Goal: Task Accomplishment & Management: Manage account settings

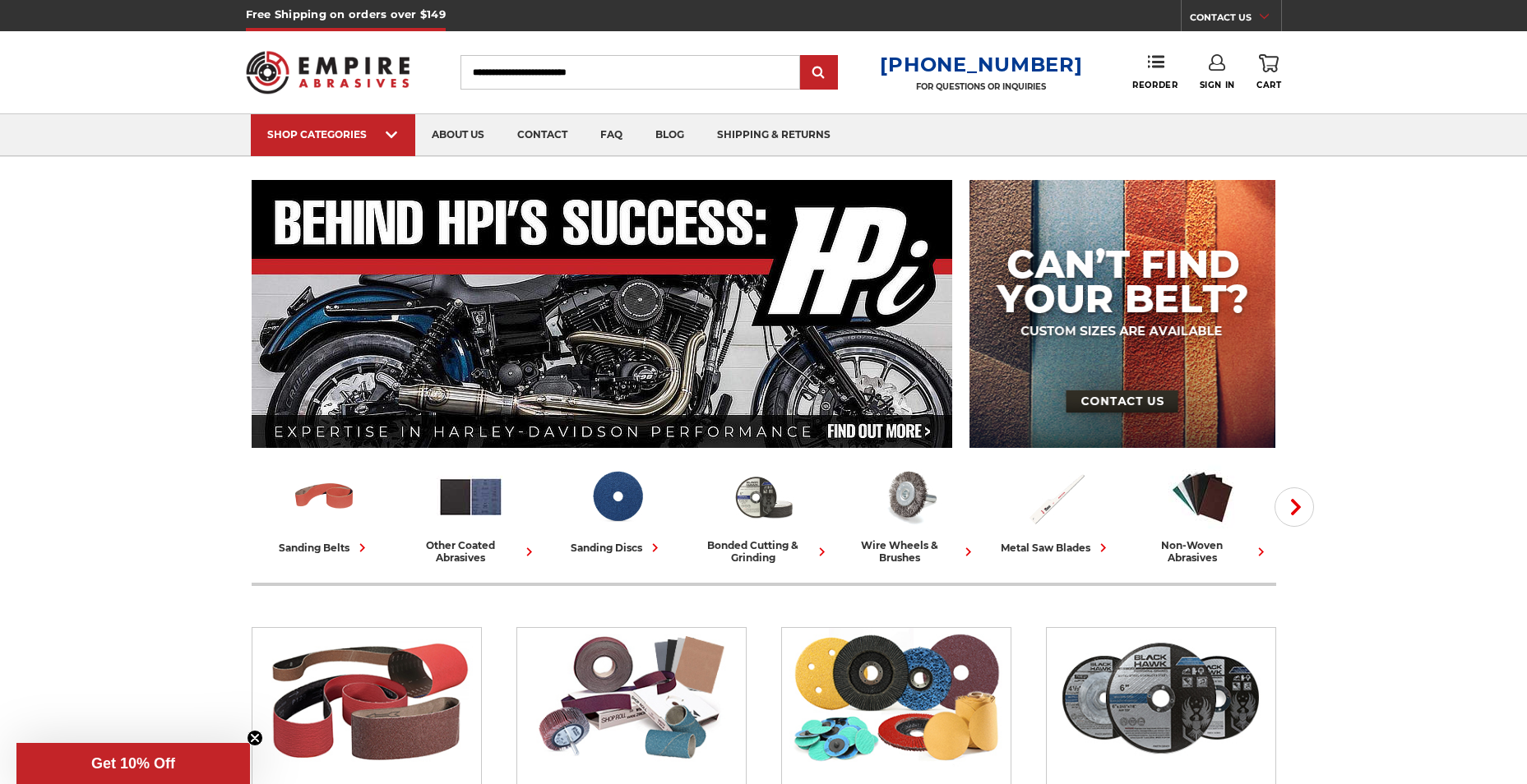
click at [1220, 77] on link "Sign In" at bounding box center [1217, 73] width 36 height 36
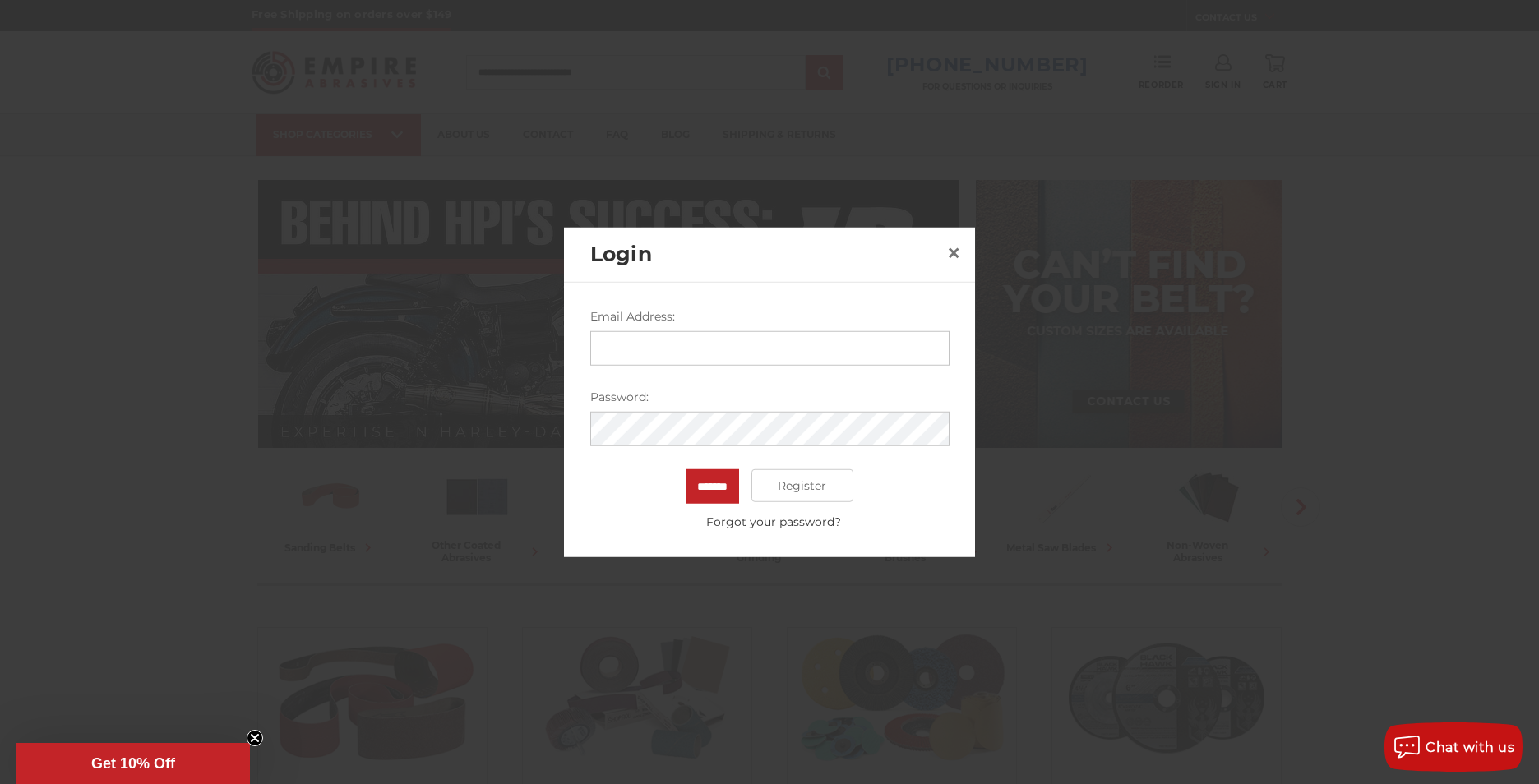
click at [715, 349] on input "Email Address:" at bounding box center [770, 348] width 359 height 35
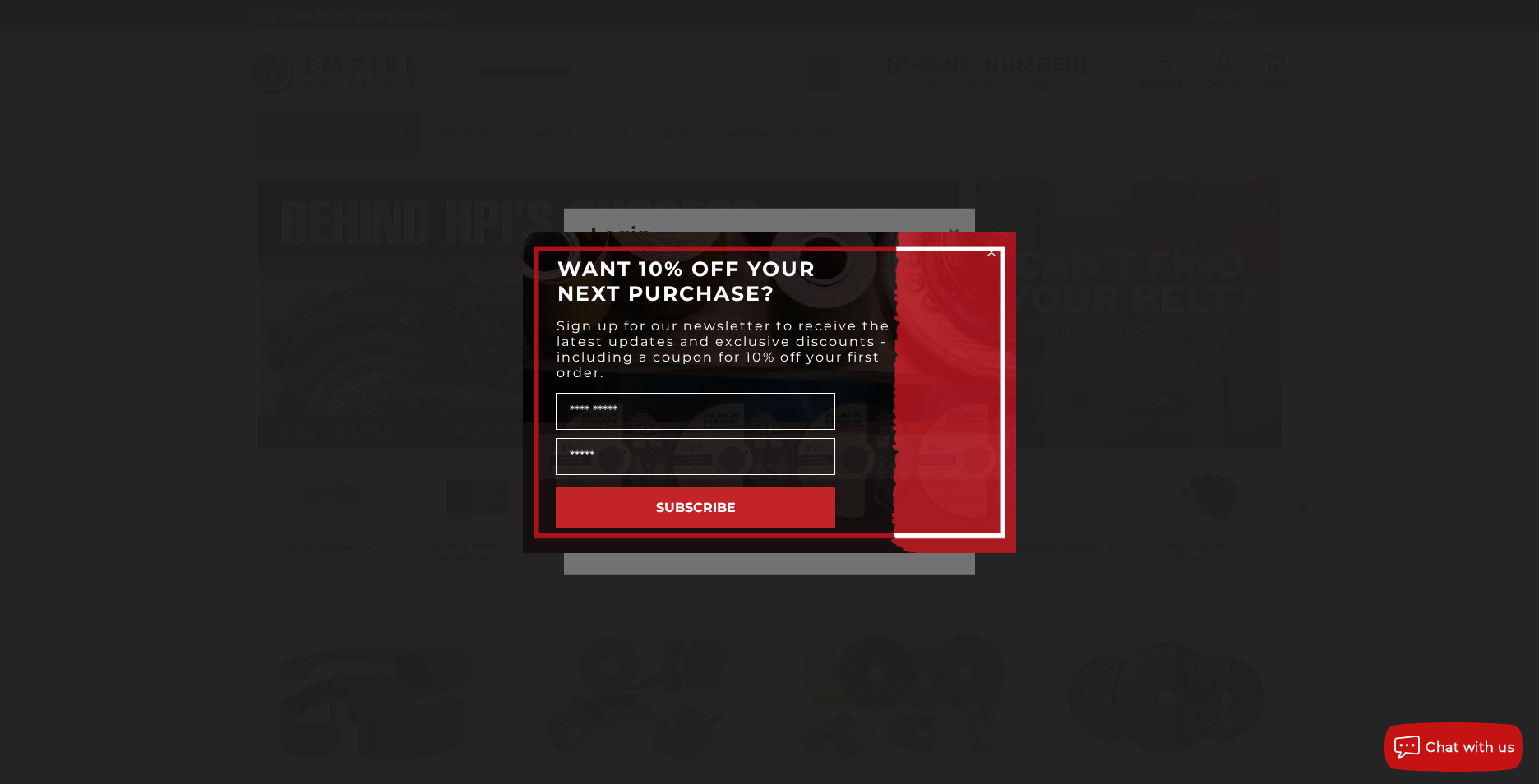
click at [986, 248] on circle "Close dialog" at bounding box center [992, 251] width 15 height 15
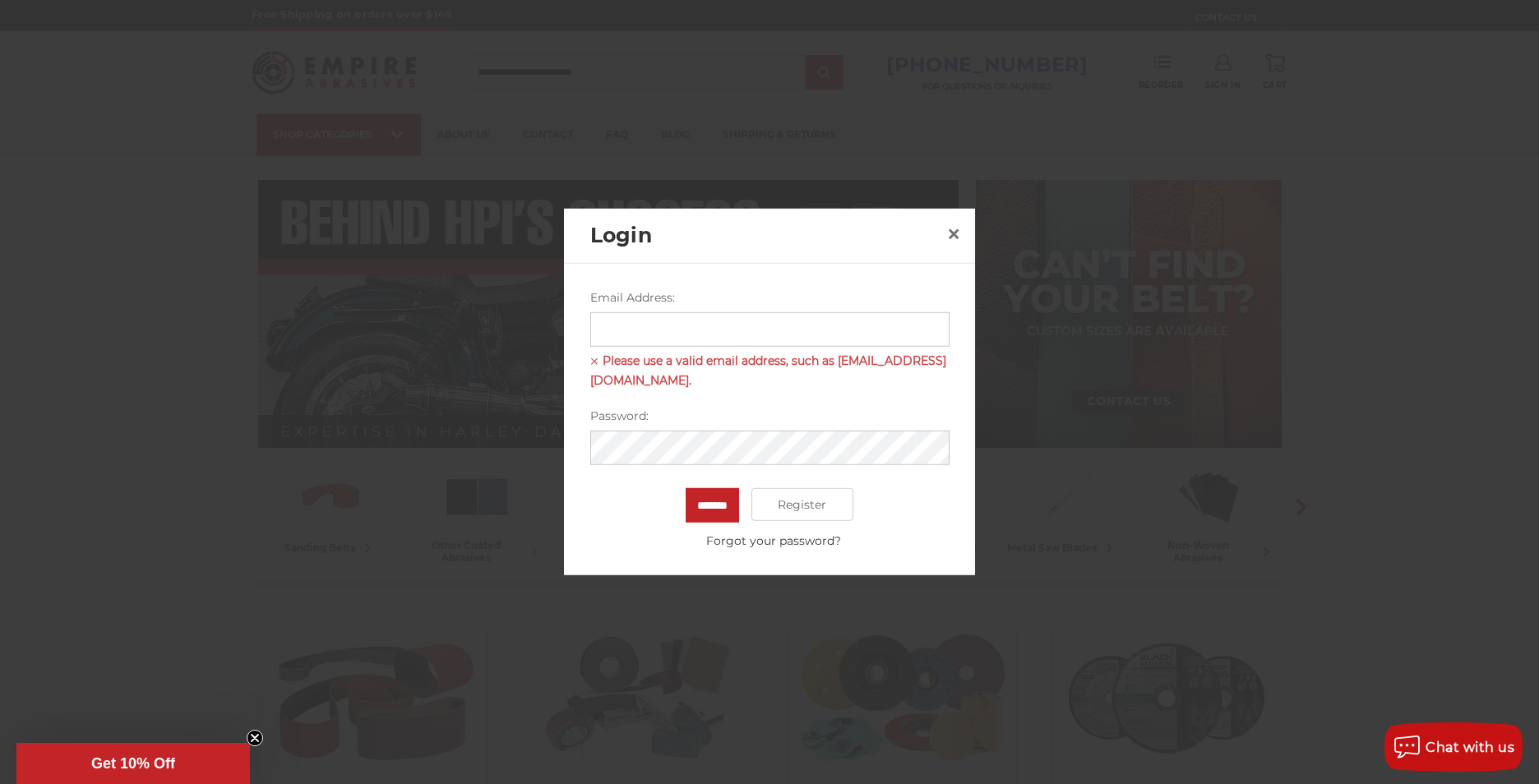
click at [663, 324] on input "Email Address:" at bounding box center [770, 329] width 359 height 35
type input "**********"
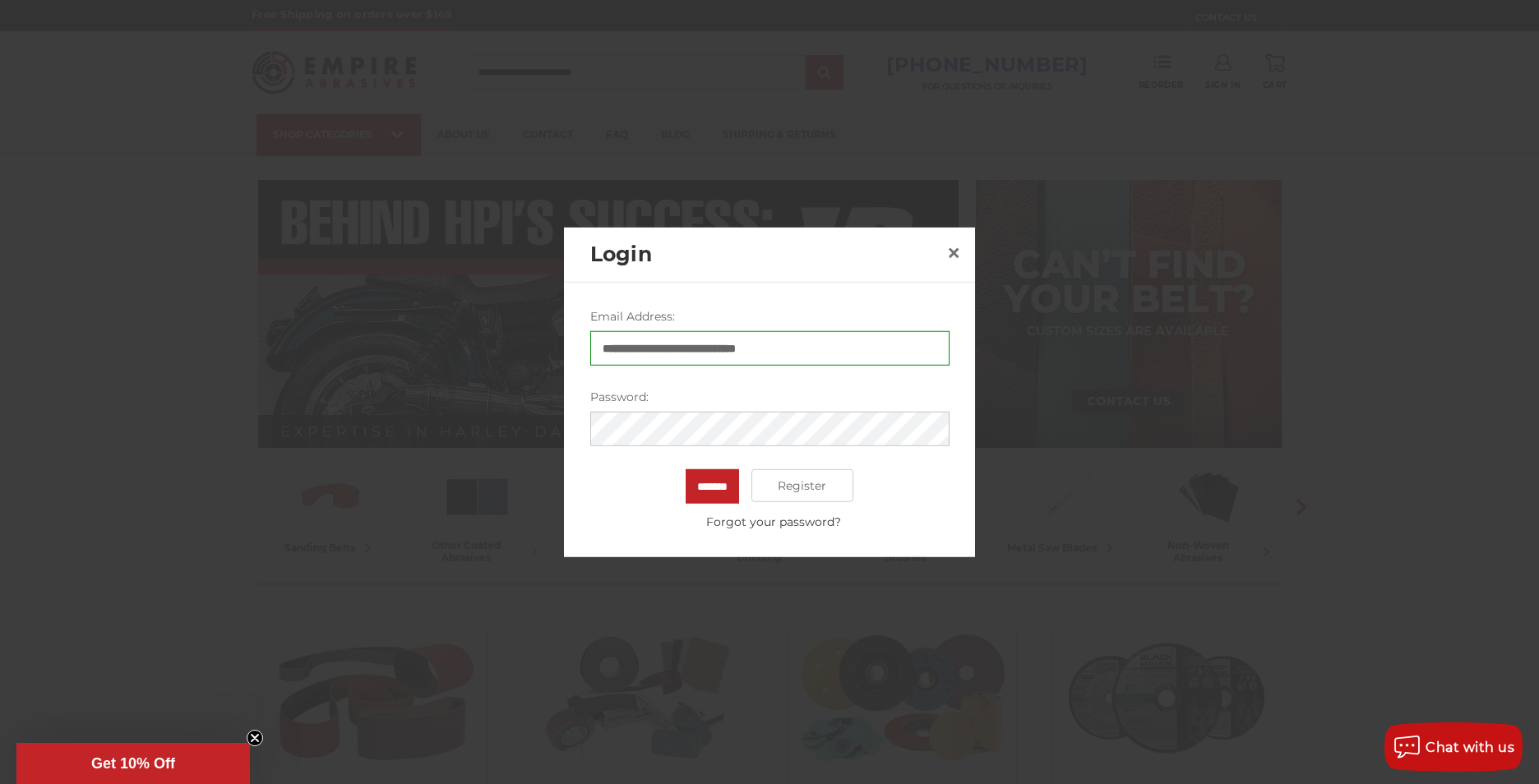
click at [685, 469] on input "*******" at bounding box center [712, 487] width 54 height 35
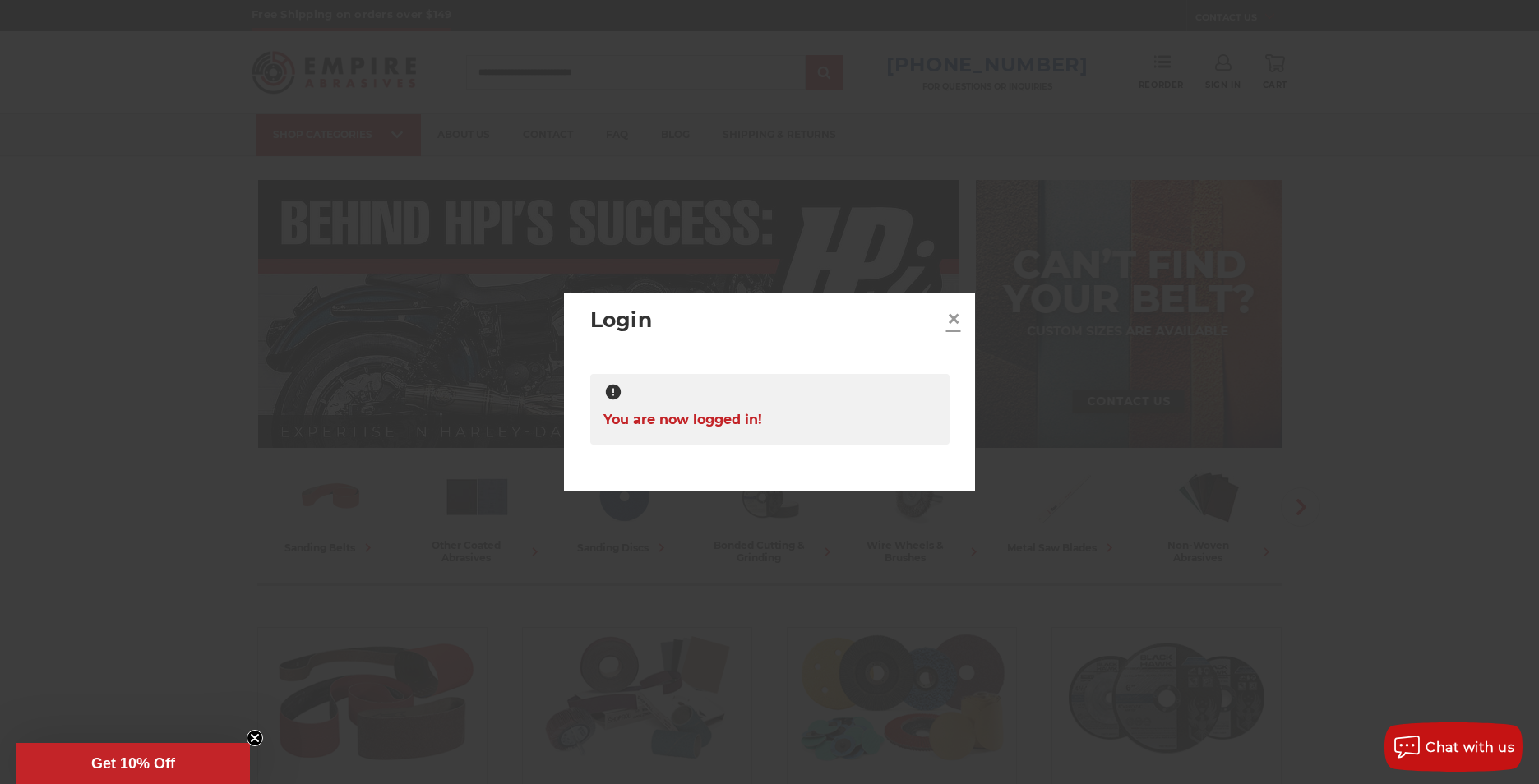
click at [959, 316] on span "×" at bounding box center [953, 318] width 14 height 32
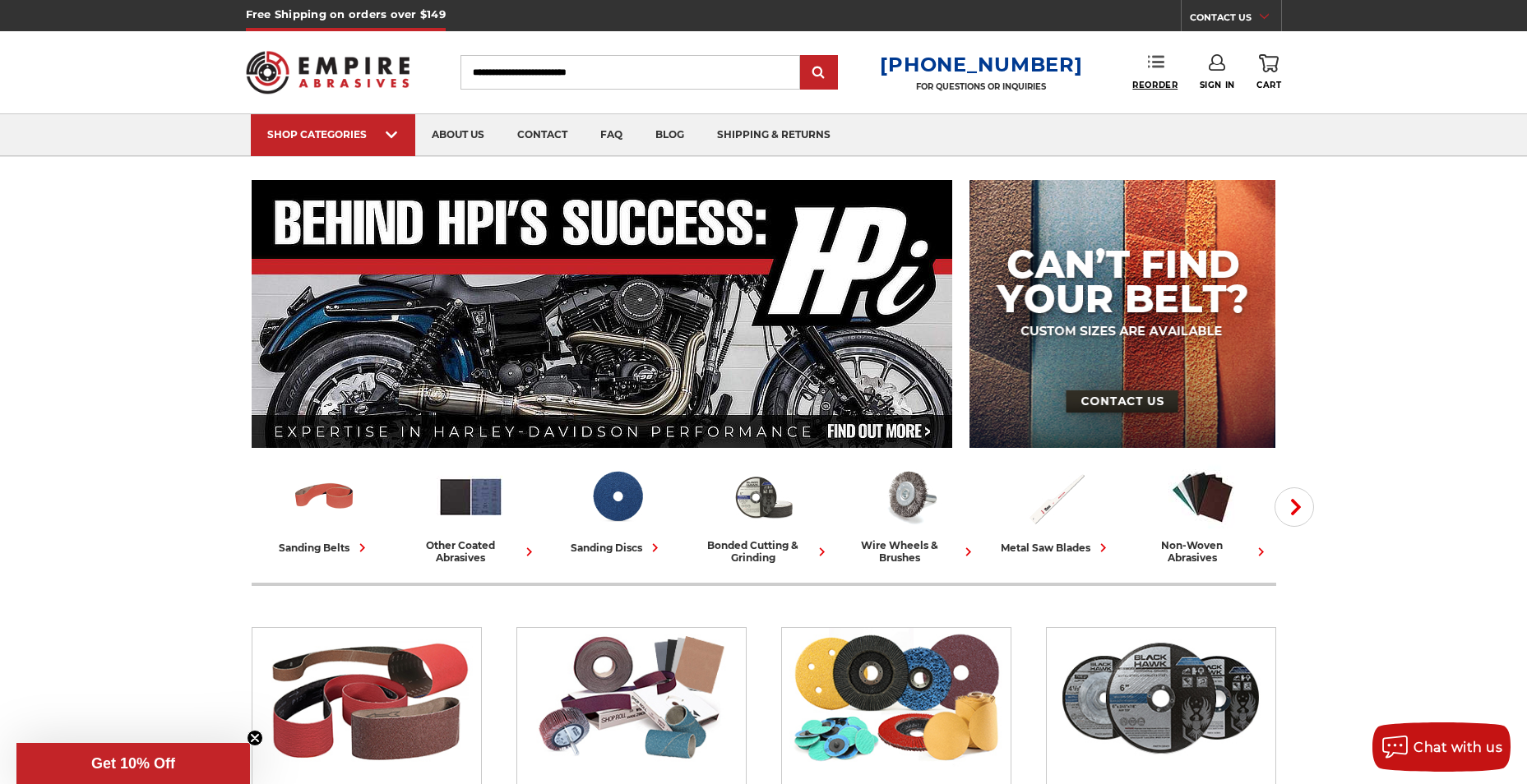
click at [1154, 80] on span "Reorder" at bounding box center [1154, 84] width 45 height 11
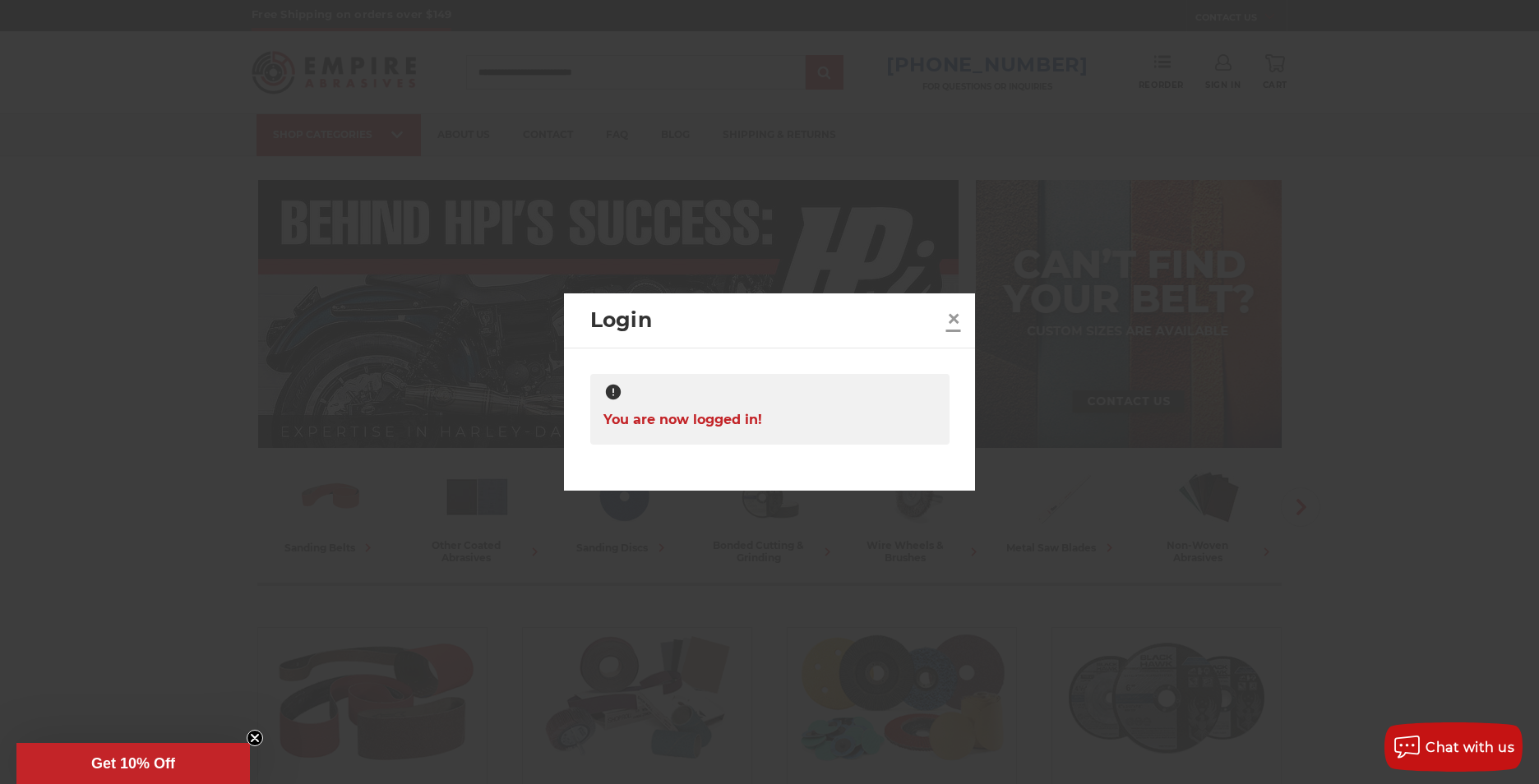
click at [949, 319] on span "×" at bounding box center [953, 318] width 14 height 32
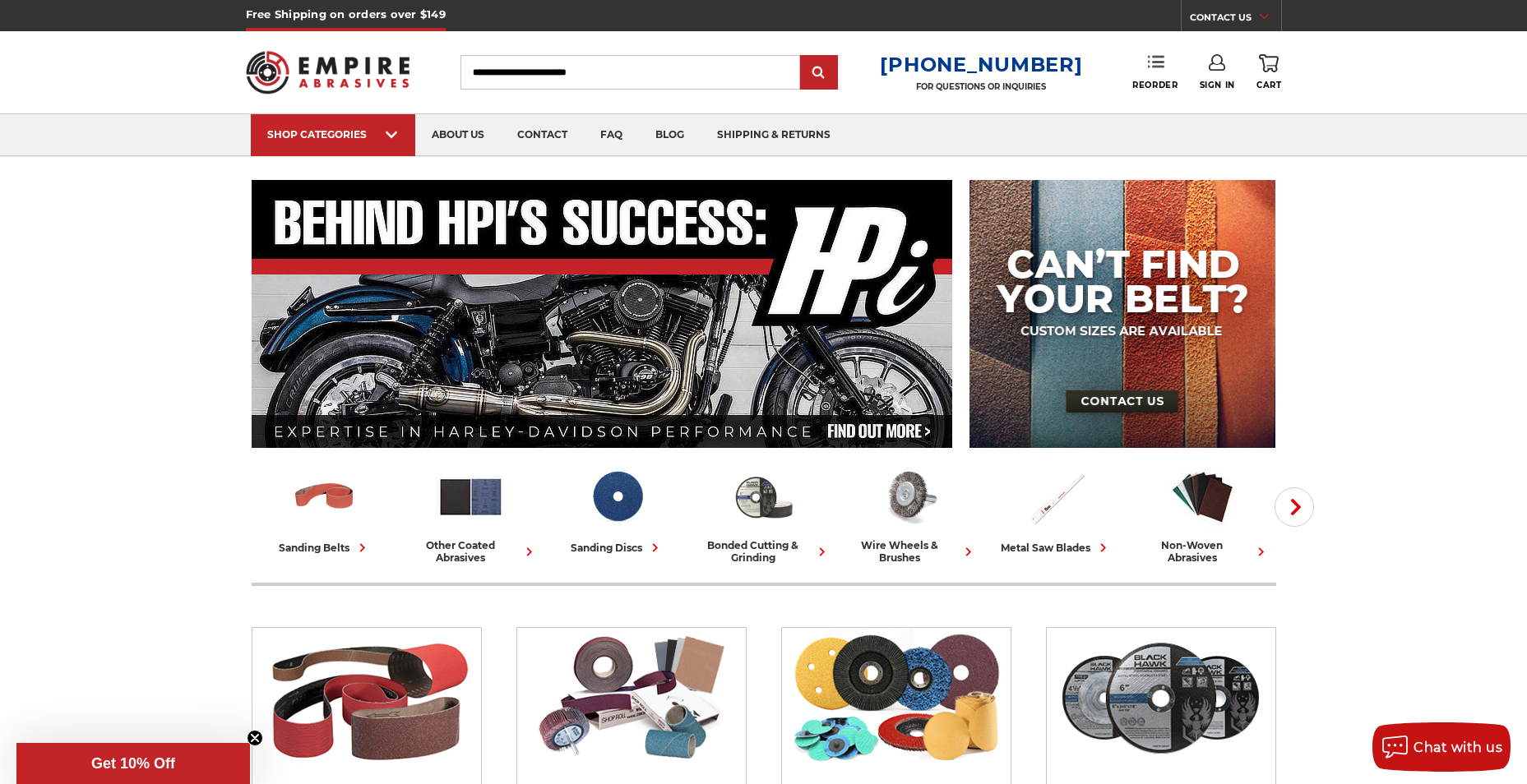
click at [1153, 60] on icon at bounding box center [1156, 61] width 16 height 16
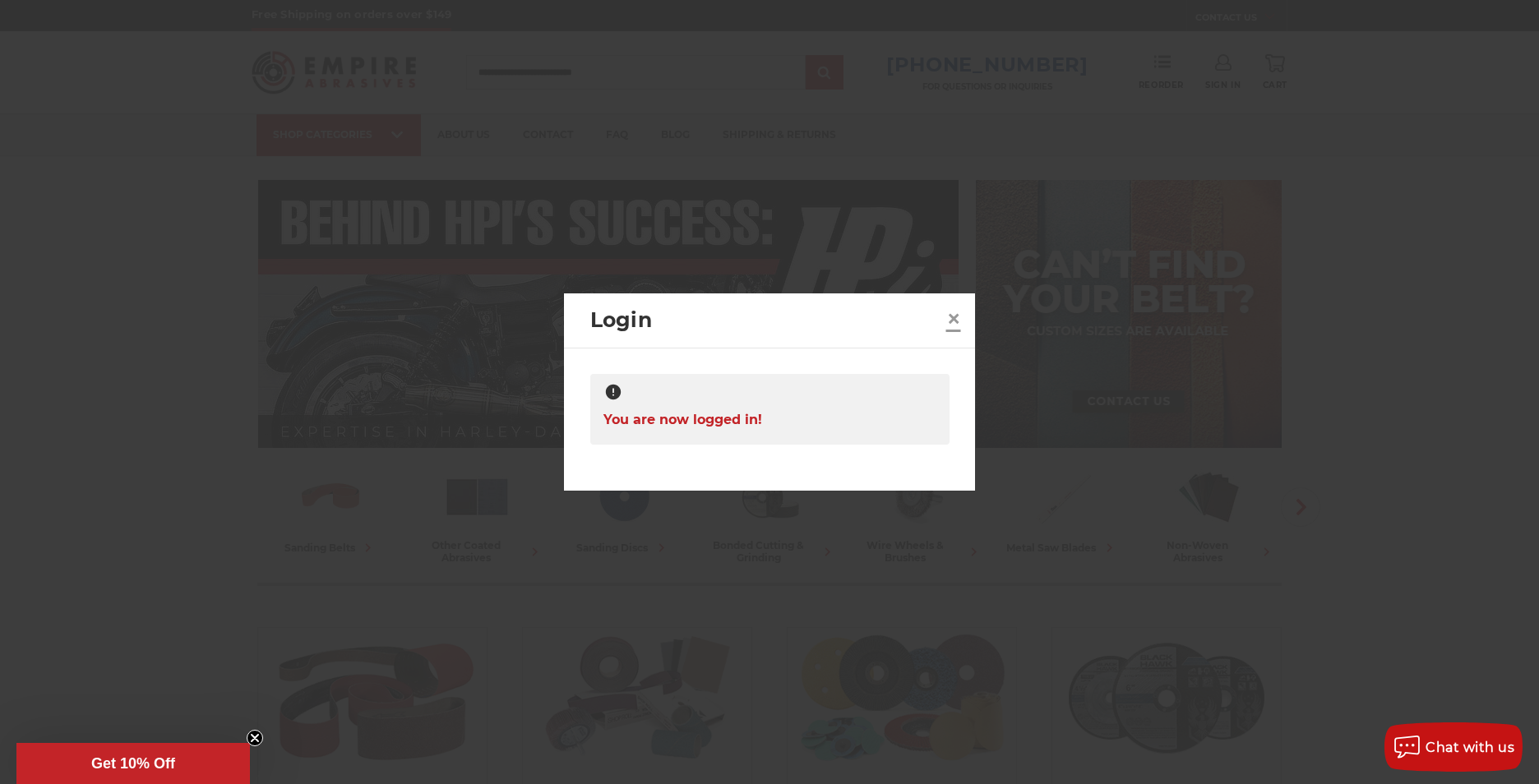
click at [953, 320] on span "×" at bounding box center [953, 318] width 14 height 32
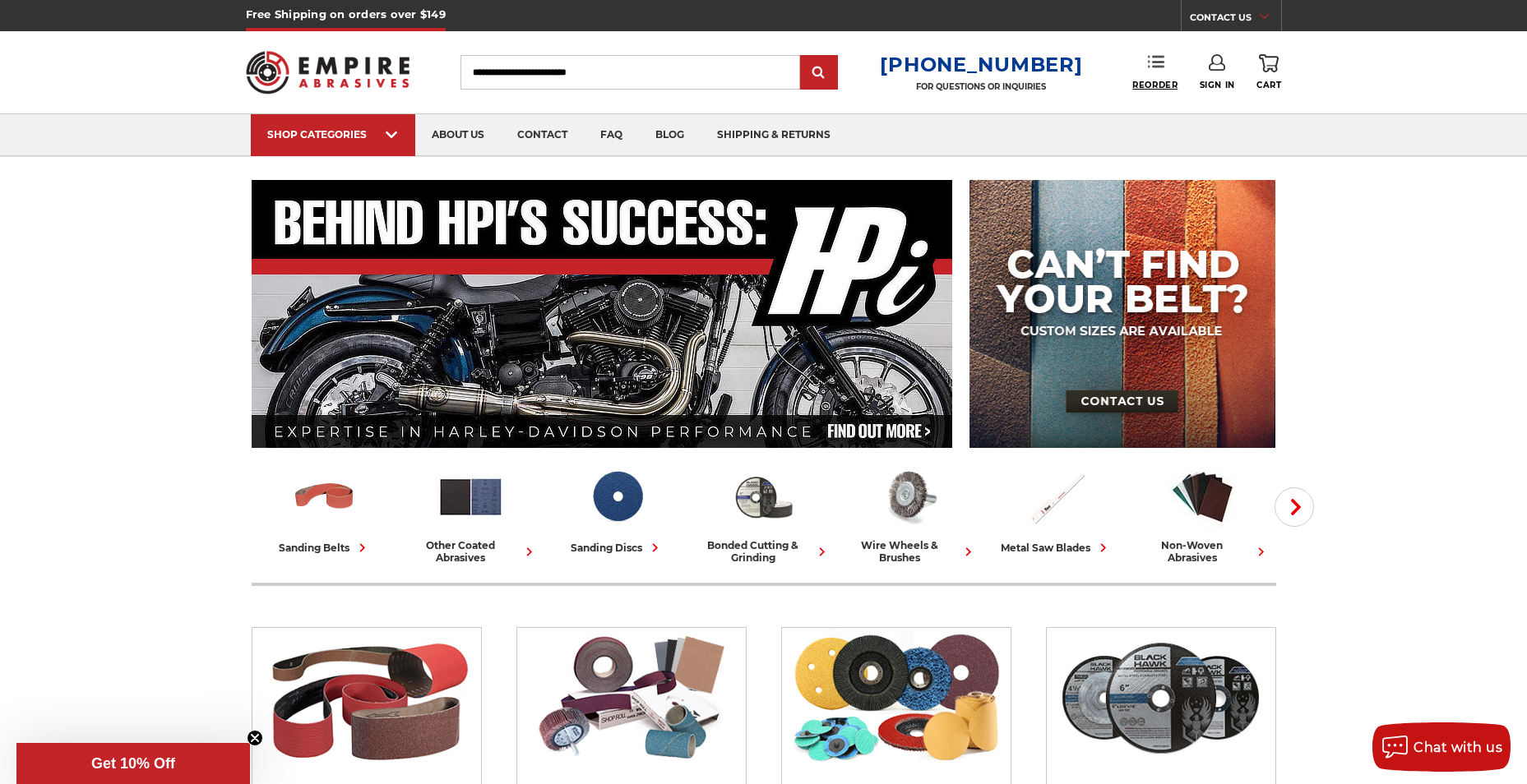
click at [1132, 83] on span "Reorder" at bounding box center [1154, 84] width 45 height 11
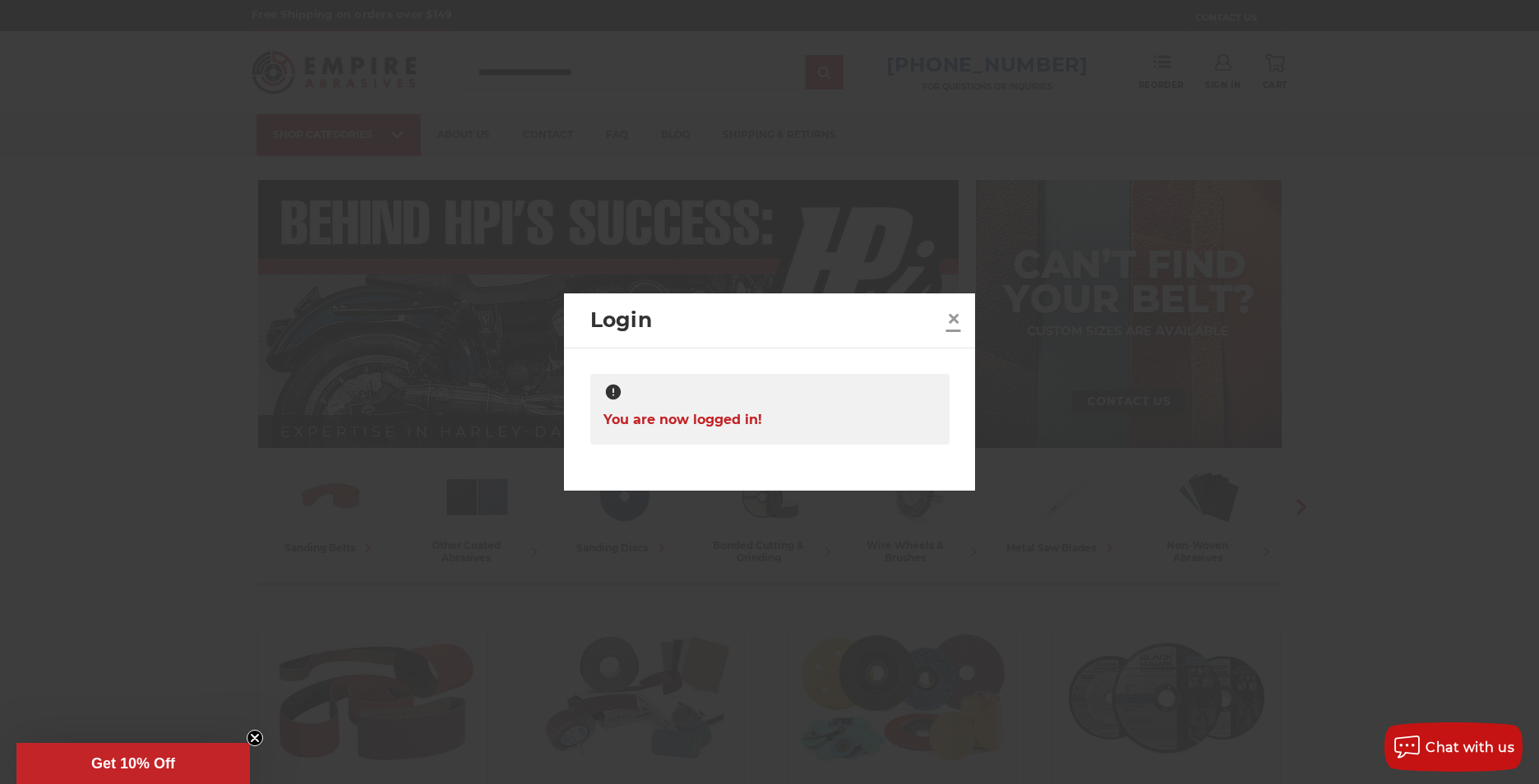
click at [954, 318] on span "×" at bounding box center [953, 318] width 14 height 32
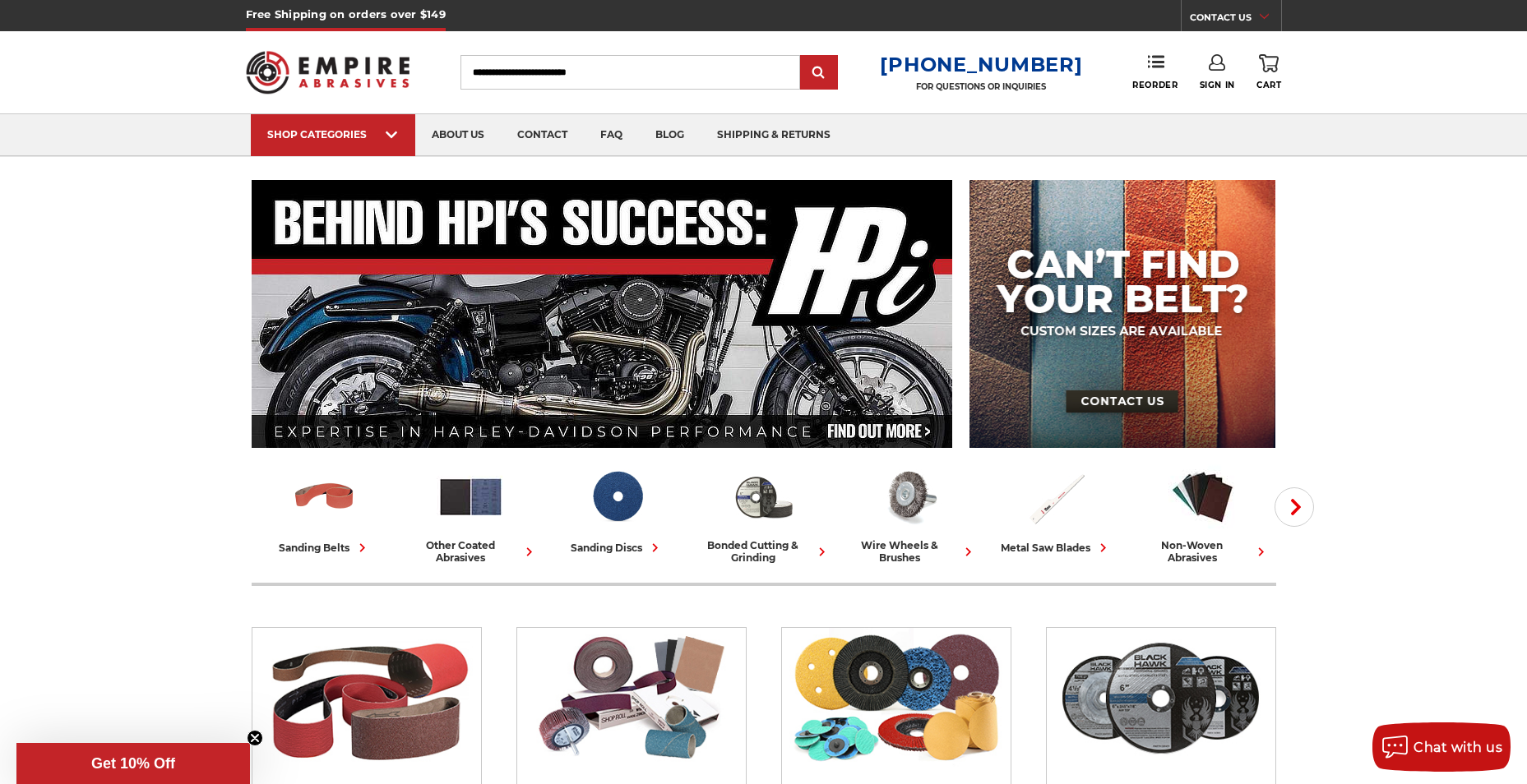
click at [1270, 79] on link "0 Cart" at bounding box center [1269, 73] width 25 height 36
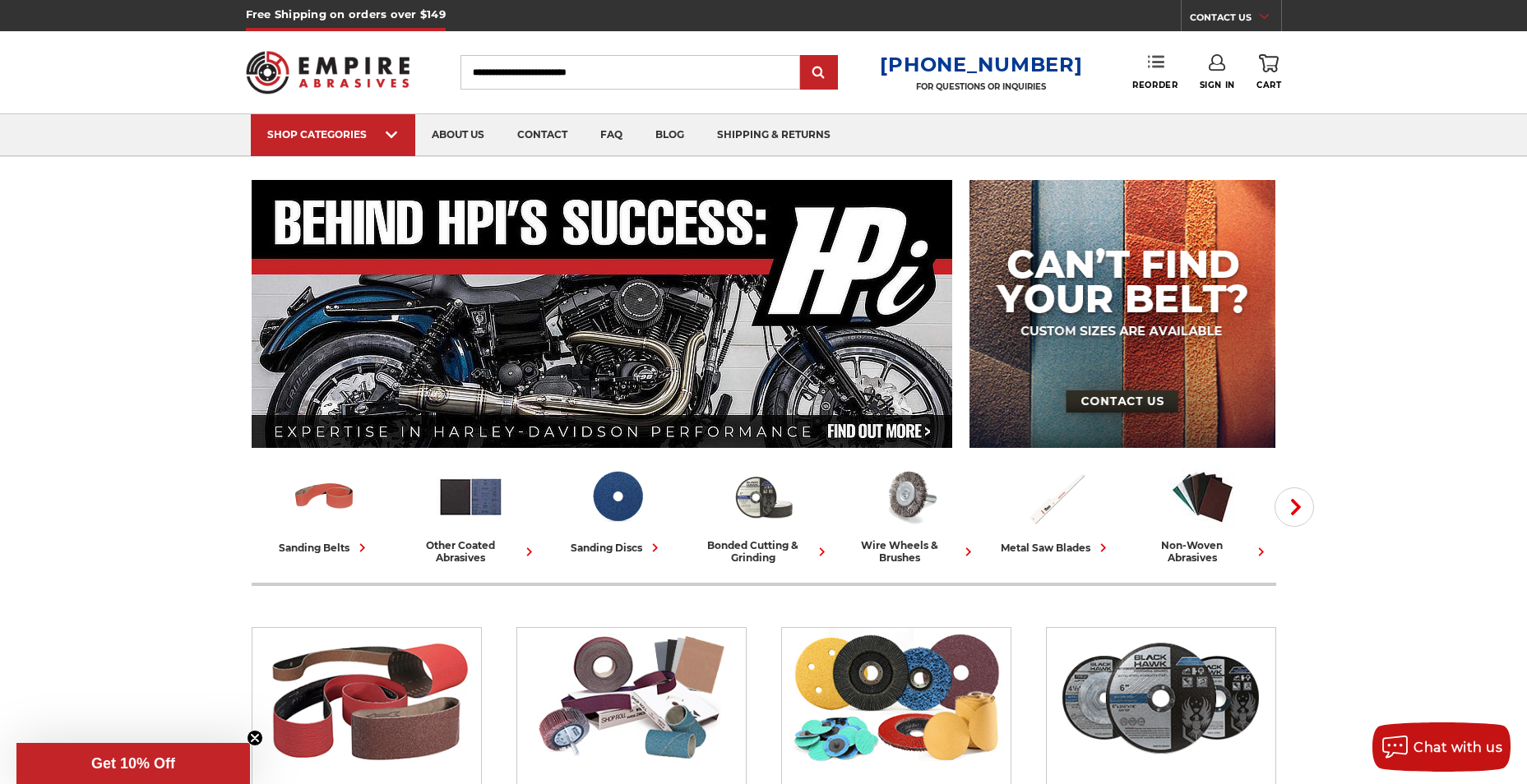
click at [1149, 63] on icon at bounding box center [1156, 61] width 16 height 16
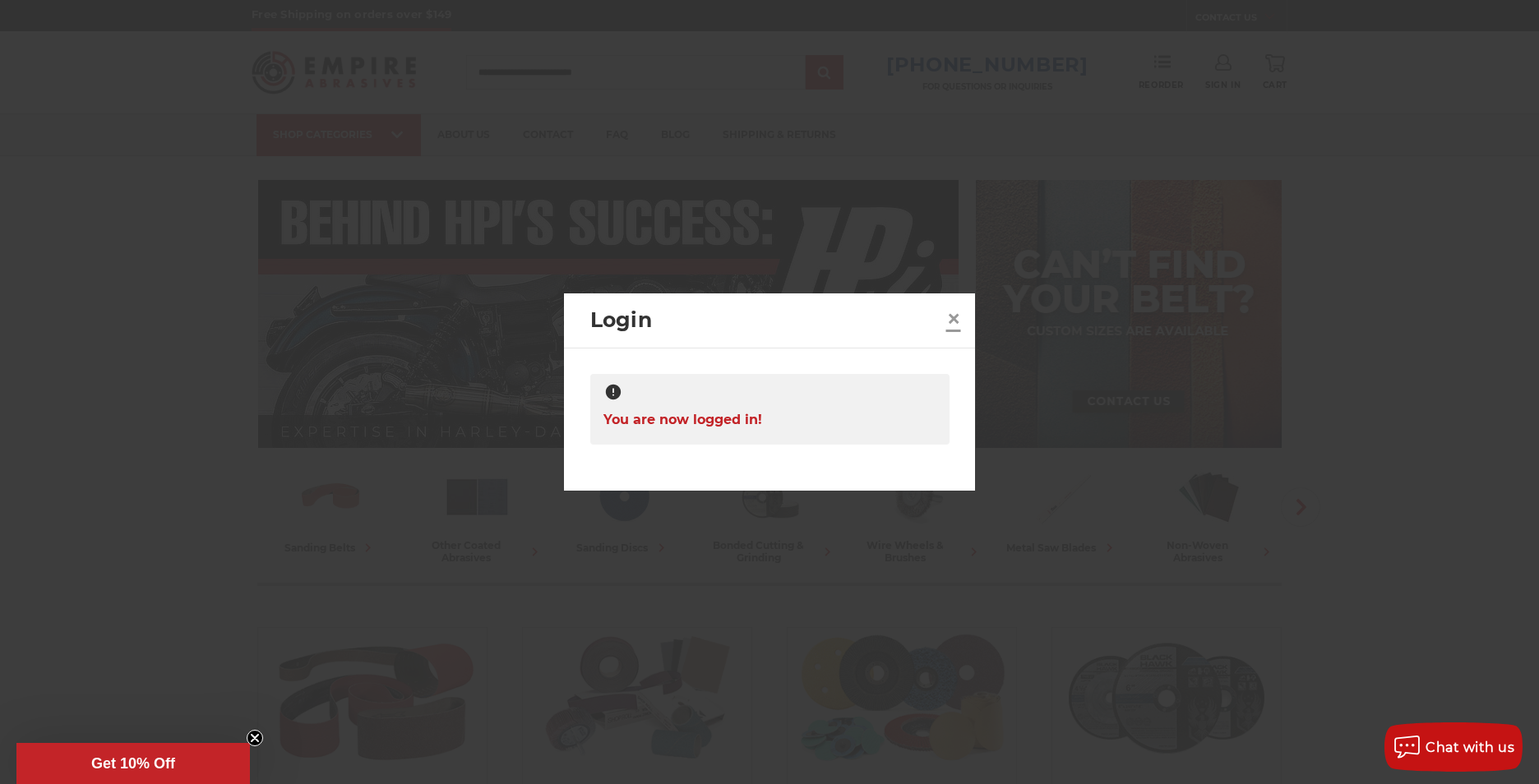
click at [954, 317] on span "×" at bounding box center [953, 318] width 14 height 32
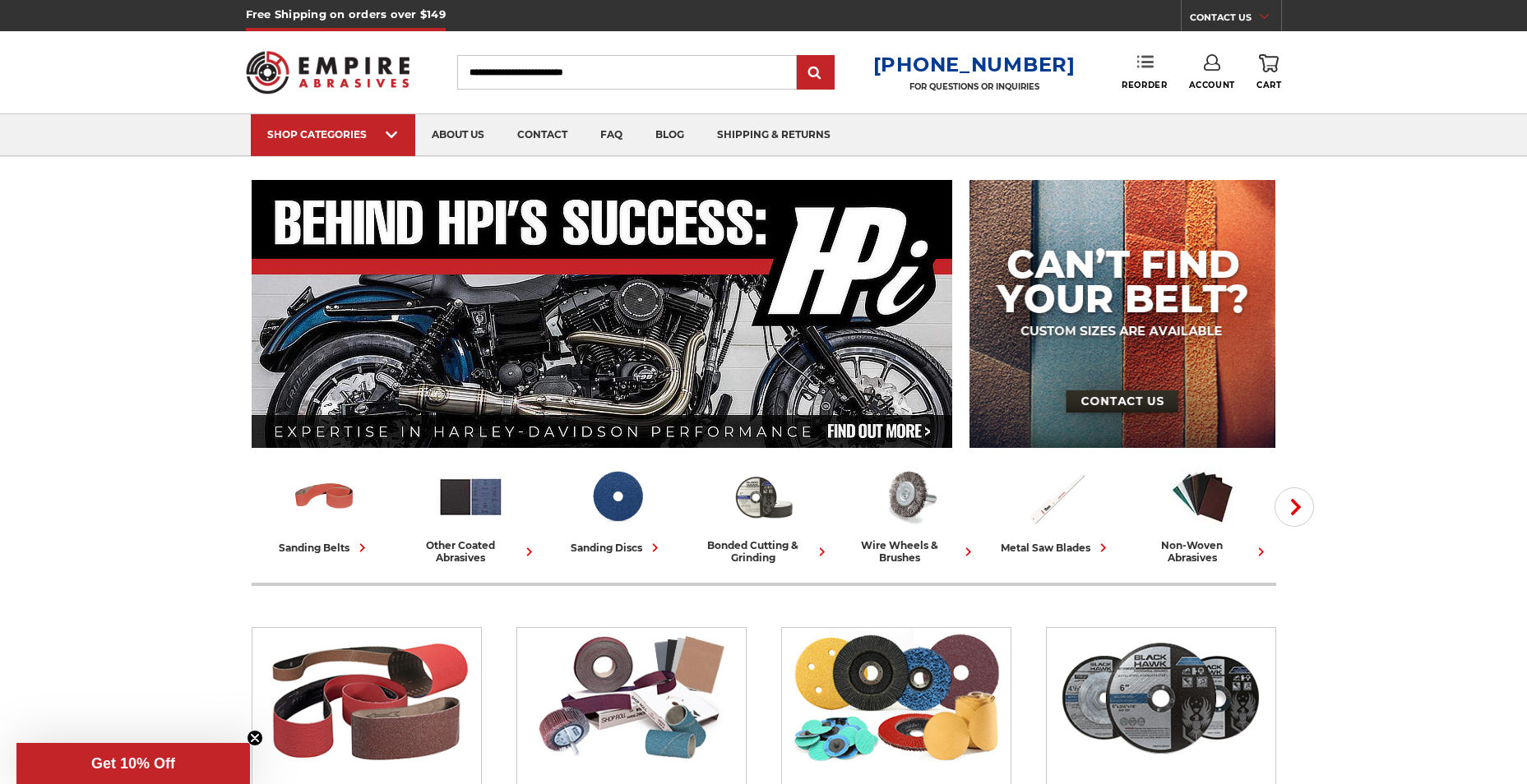
click at [1145, 78] on link "Reorder" at bounding box center [1143, 72] width 45 height 36
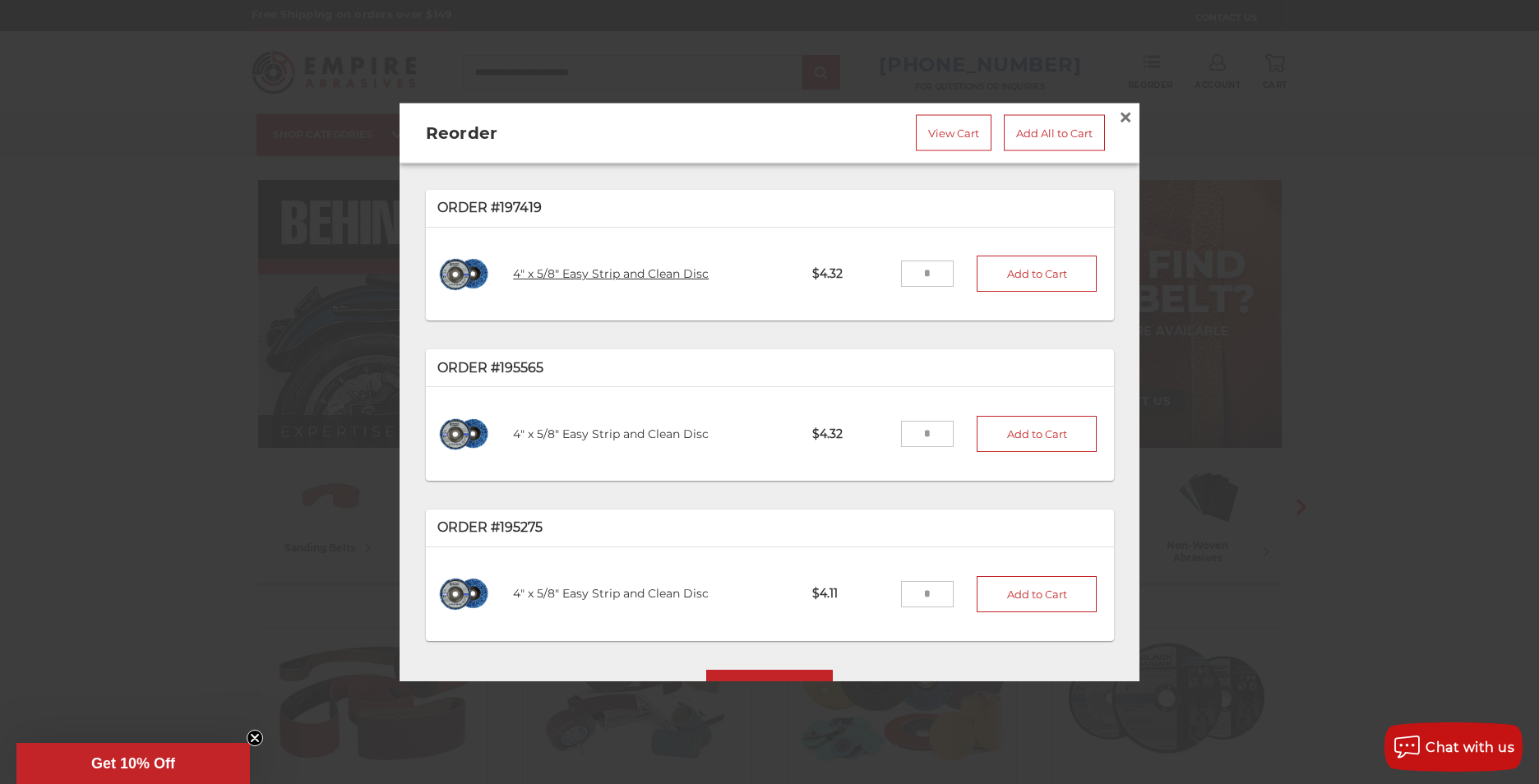
click at [570, 266] on link "4" x 5/8" Easy Strip and Clean Disc" at bounding box center [611, 273] width 196 height 14
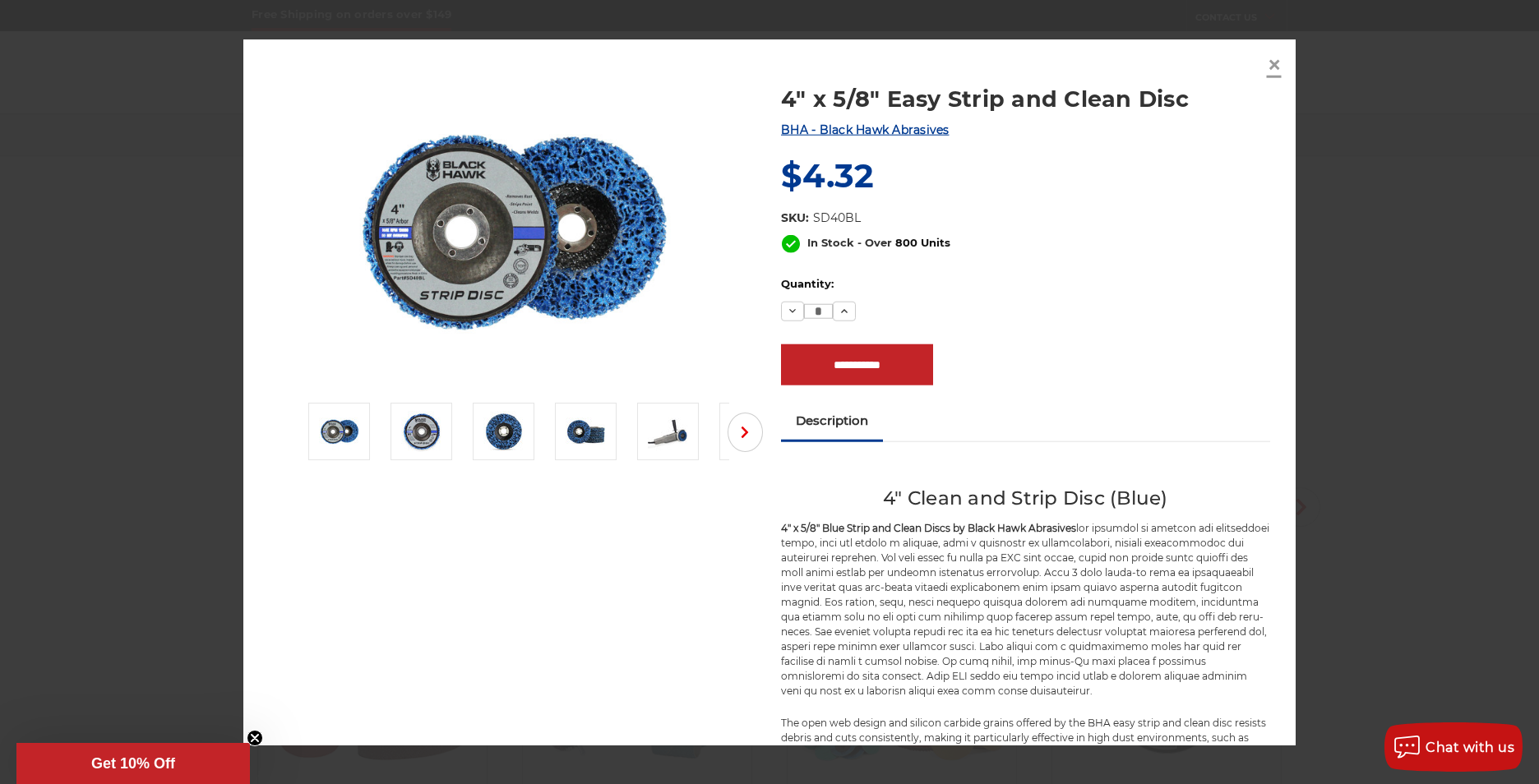
click at [1271, 64] on span "×" at bounding box center [1274, 63] width 14 height 32
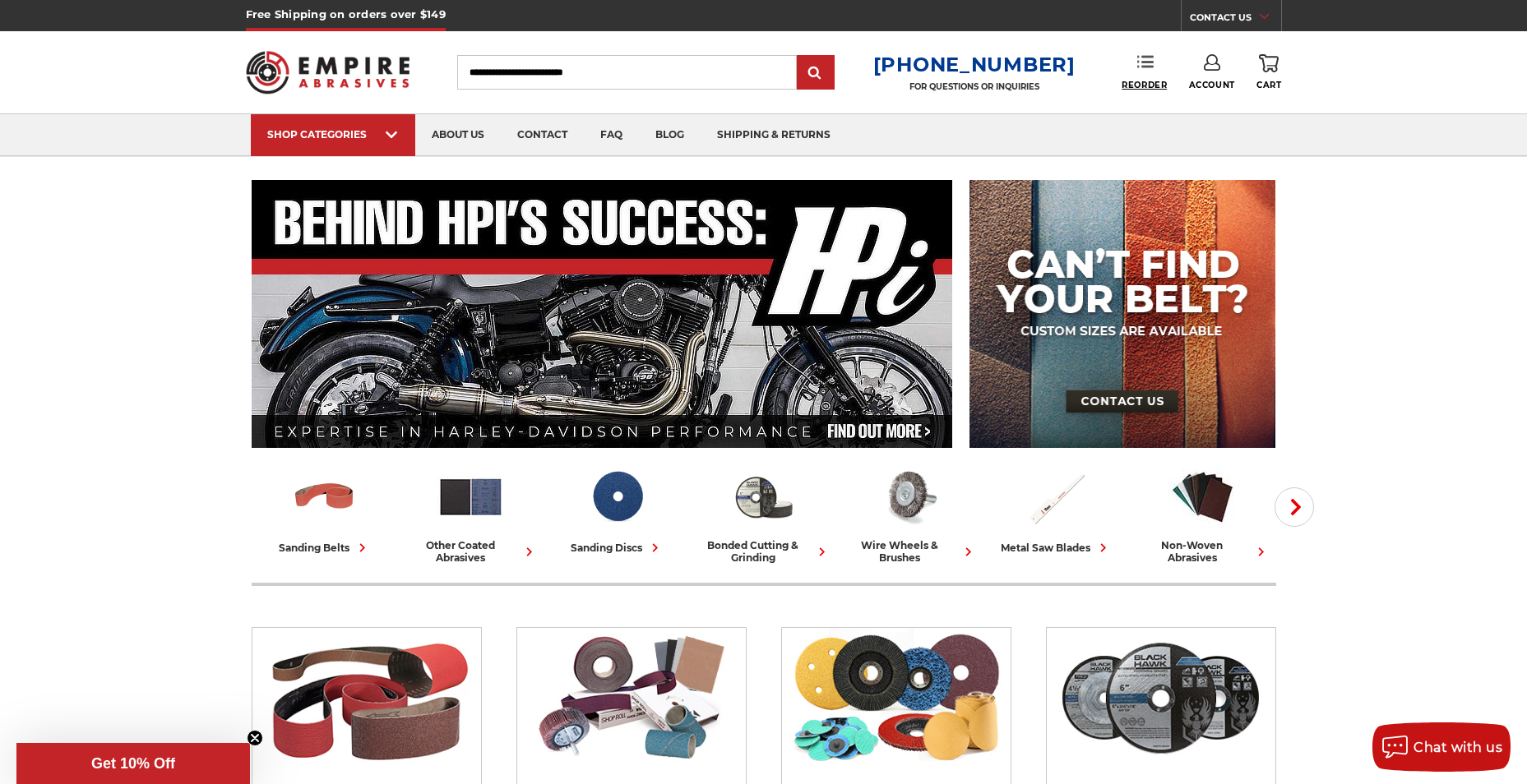
click at [1131, 81] on span "Reorder" at bounding box center [1143, 84] width 45 height 11
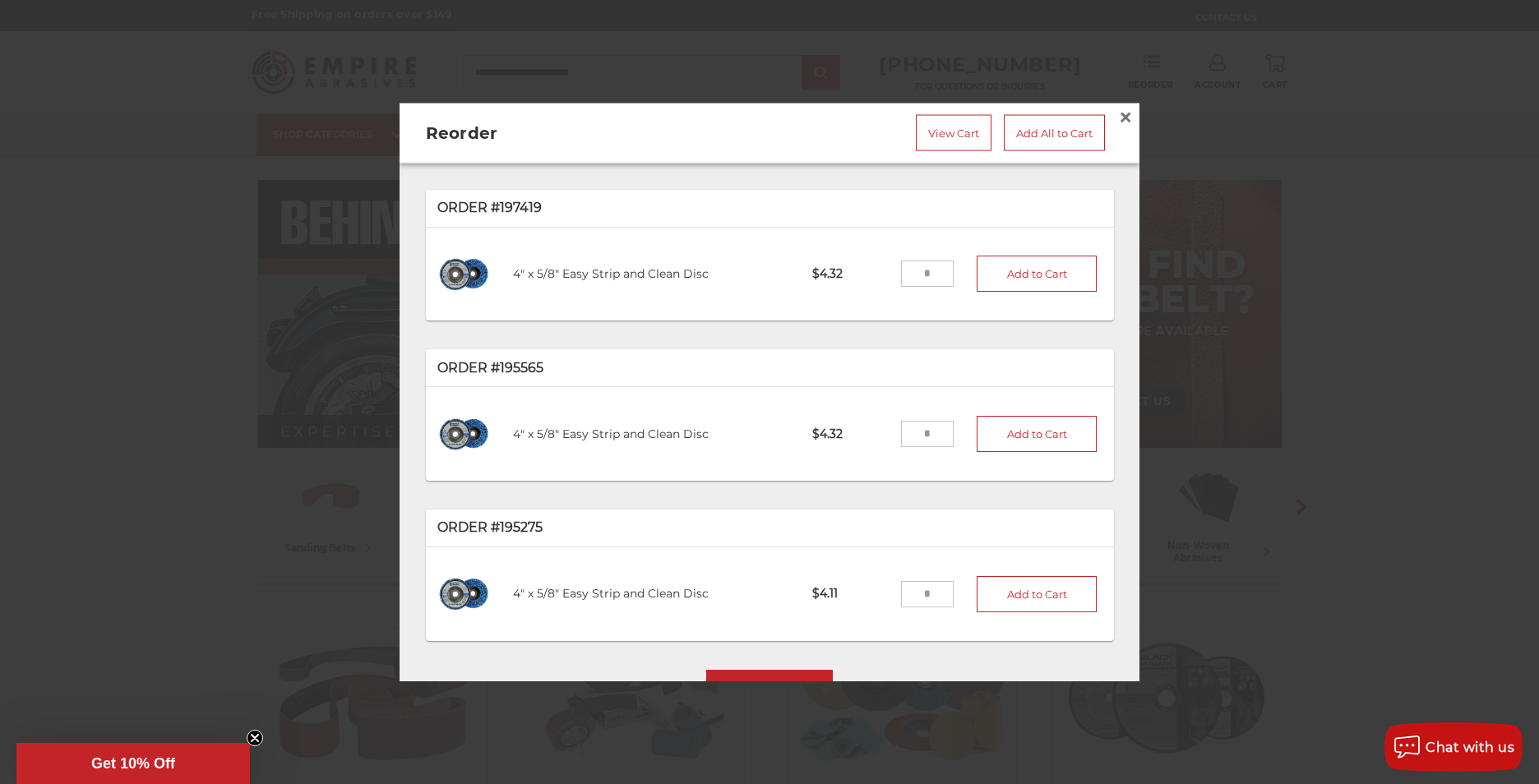
click at [457, 200] on p "Order #197419" at bounding box center [770, 207] width 665 height 20
click at [495, 202] on p "Order #197419" at bounding box center [770, 207] width 665 height 20
drag, startPoint x: 495, startPoint y: 202, endPoint x: 507, endPoint y: 203, distance: 12.0
click at [507, 203] on p "Order #197419" at bounding box center [770, 207] width 665 height 20
click at [1118, 110] on span "×" at bounding box center [1125, 116] width 14 height 32
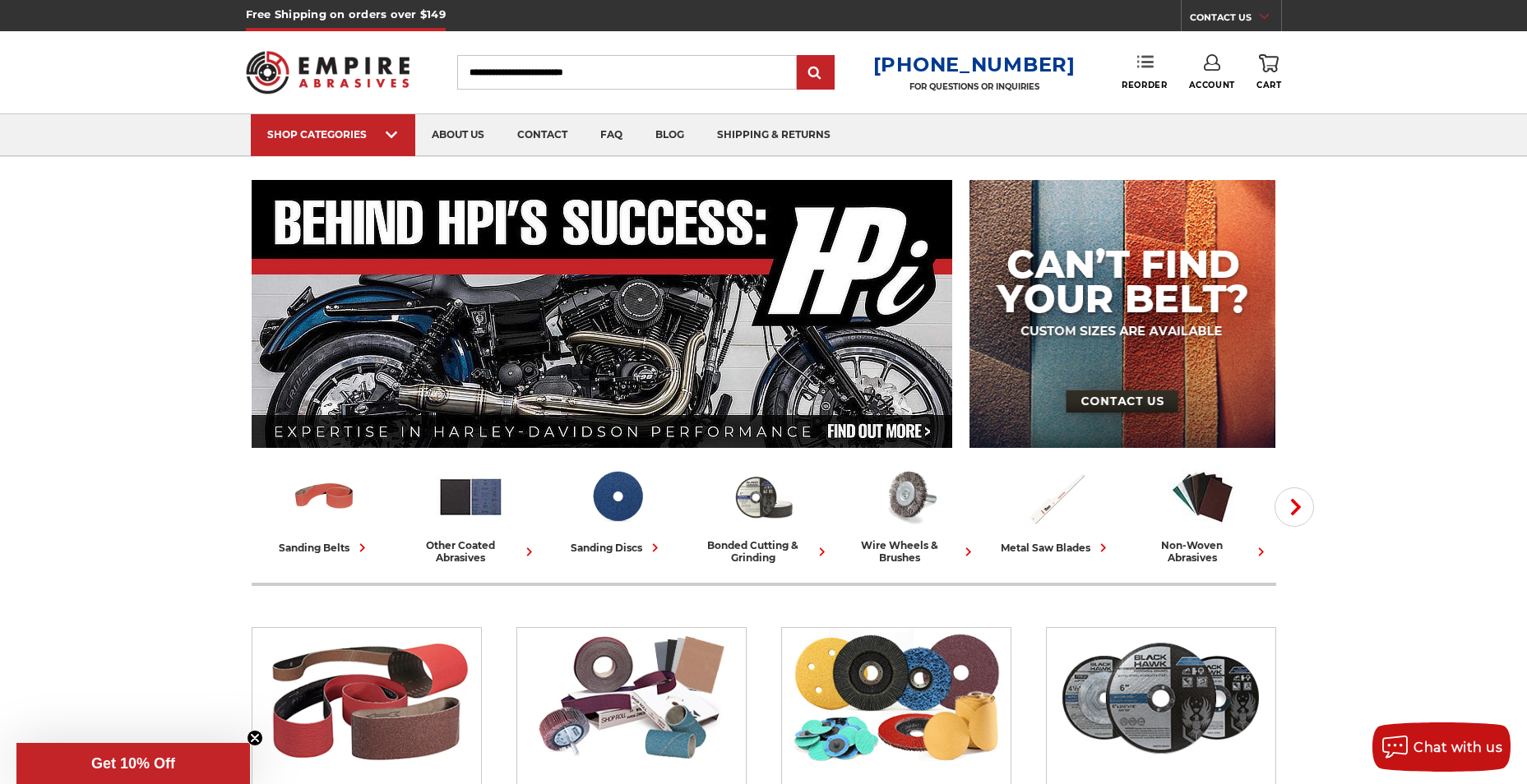
click at [1144, 60] on icon at bounding box center [1145, 61] width 16 height 16
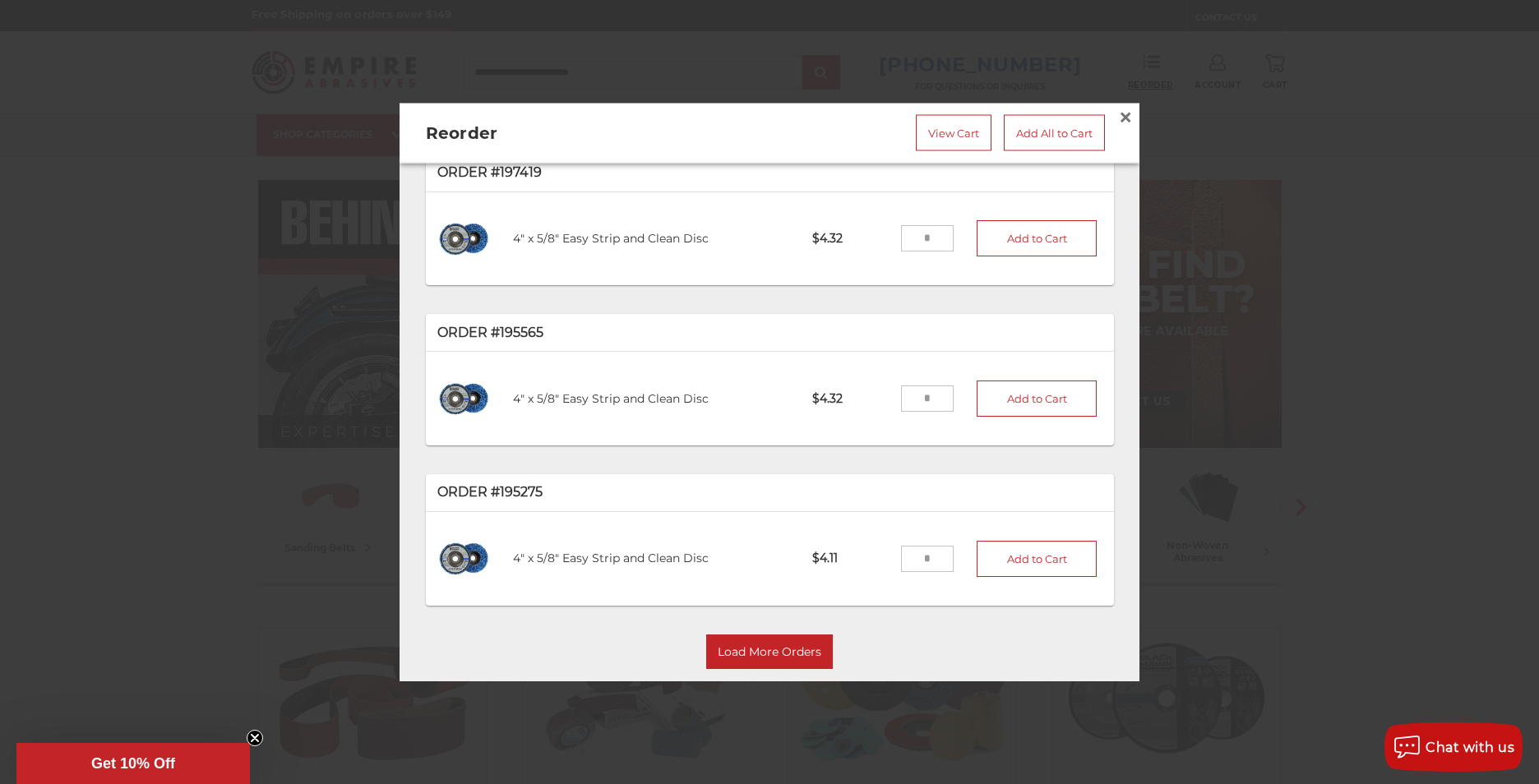
scroll to position [55, 0]
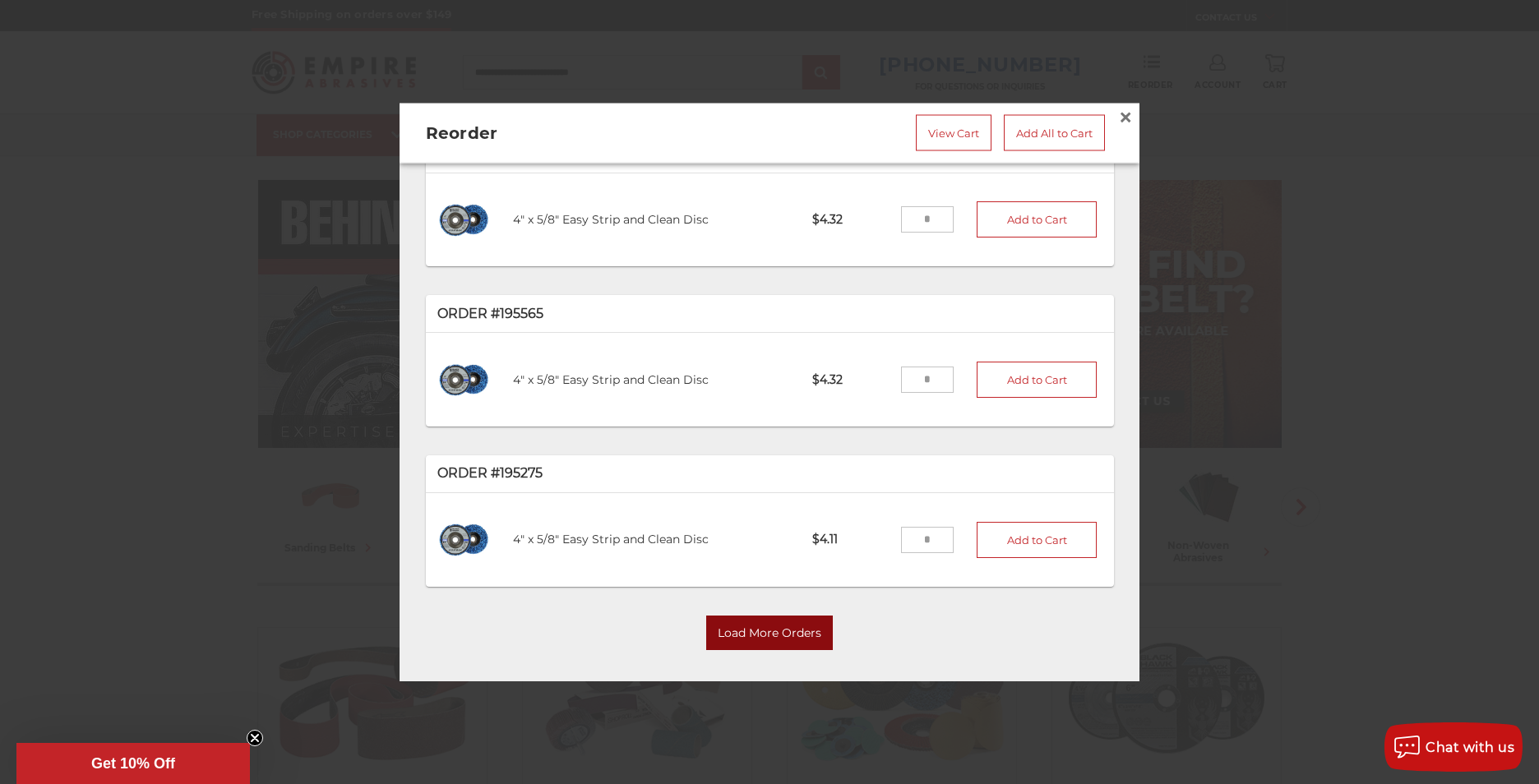
click at [757, 629] on button "Load More Orders" at bounding box center [770, 632] width 127 height 35
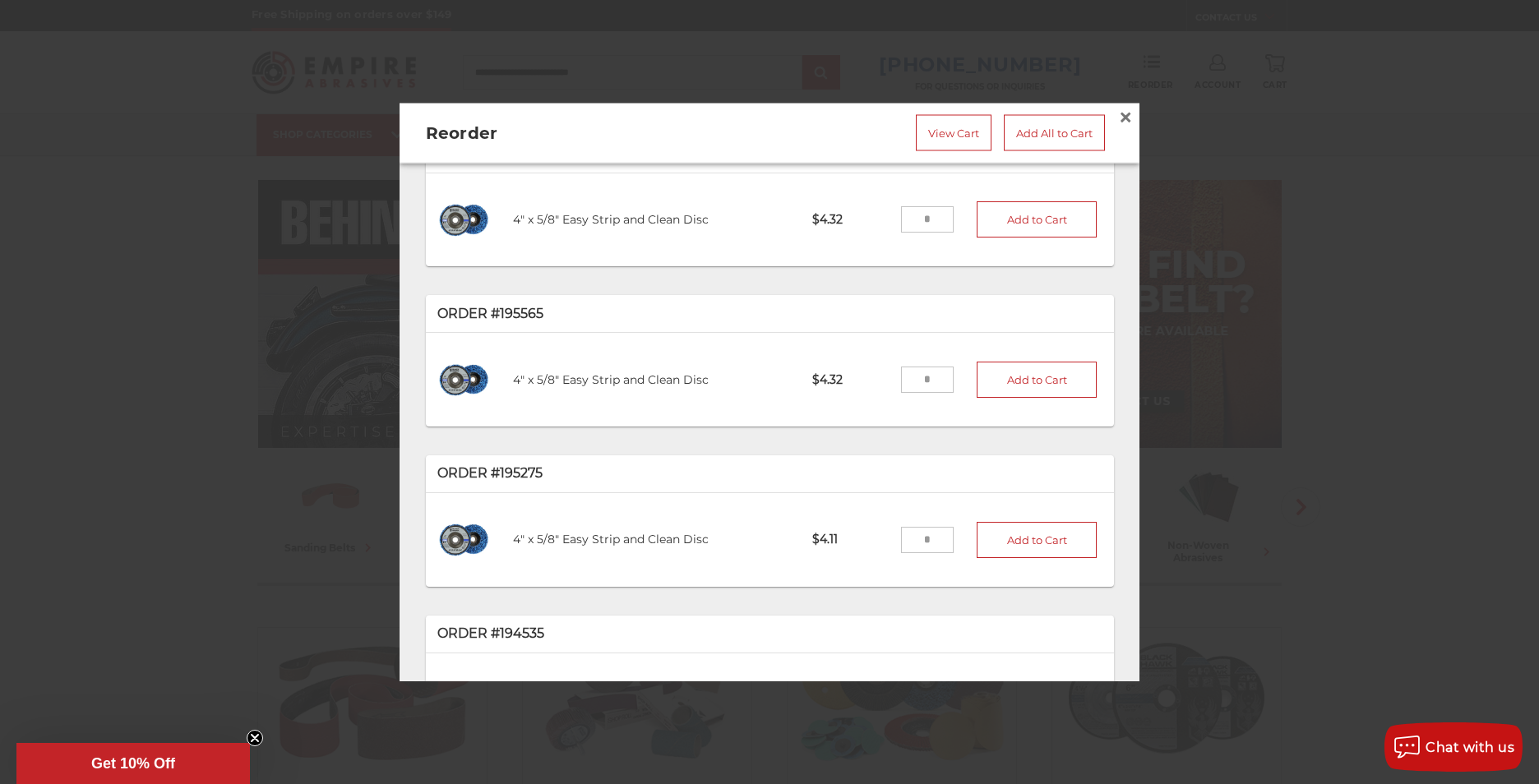
scroll to position [0, 0]
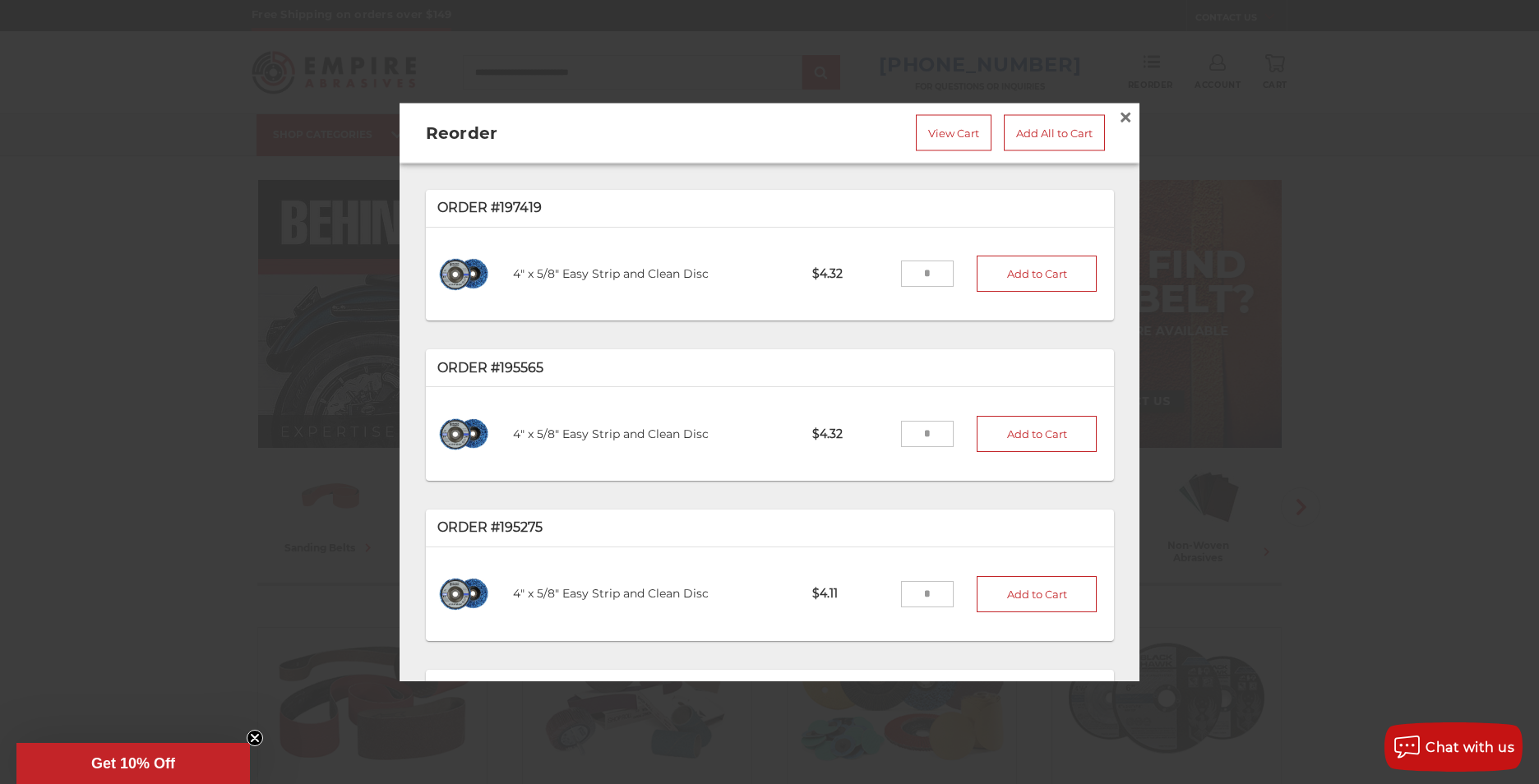
click at [459, 198] on p "Order #197419" at bounding box center [770, 207] width 665 height 20
click at [468, 258] on img at bounding box center [465, 274] width 54 height 54
click at [535, 198] on p "Order #197419" at bounding box center [770, 207] width 665 height 20
copy p "197419"
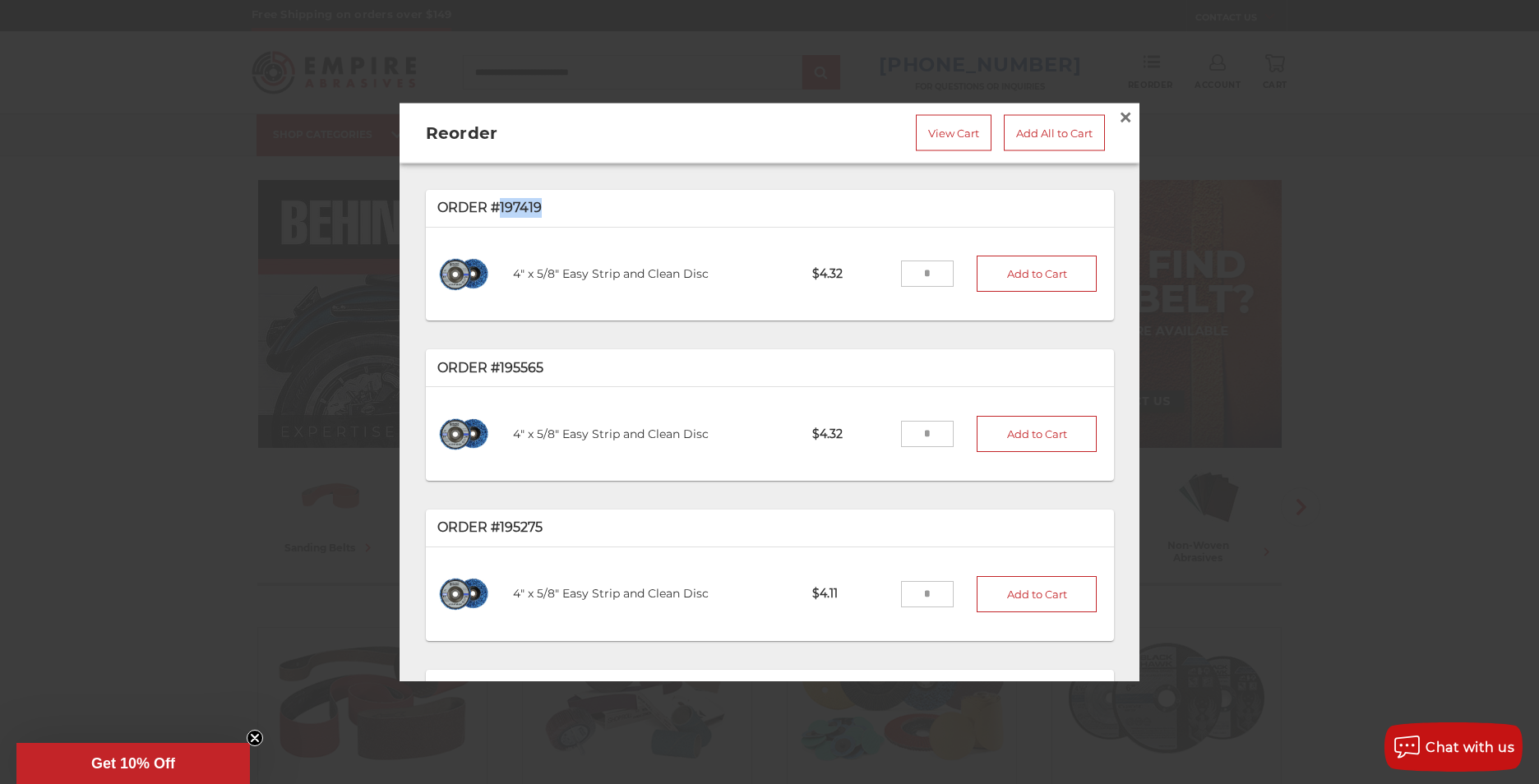
click at [534, 200] on p "Order #197419" at bounding box center [770, 207] width 665 height 20
click at [918, 130] on link "View Cart" at bounding box center [953, 133] width 76 height 36
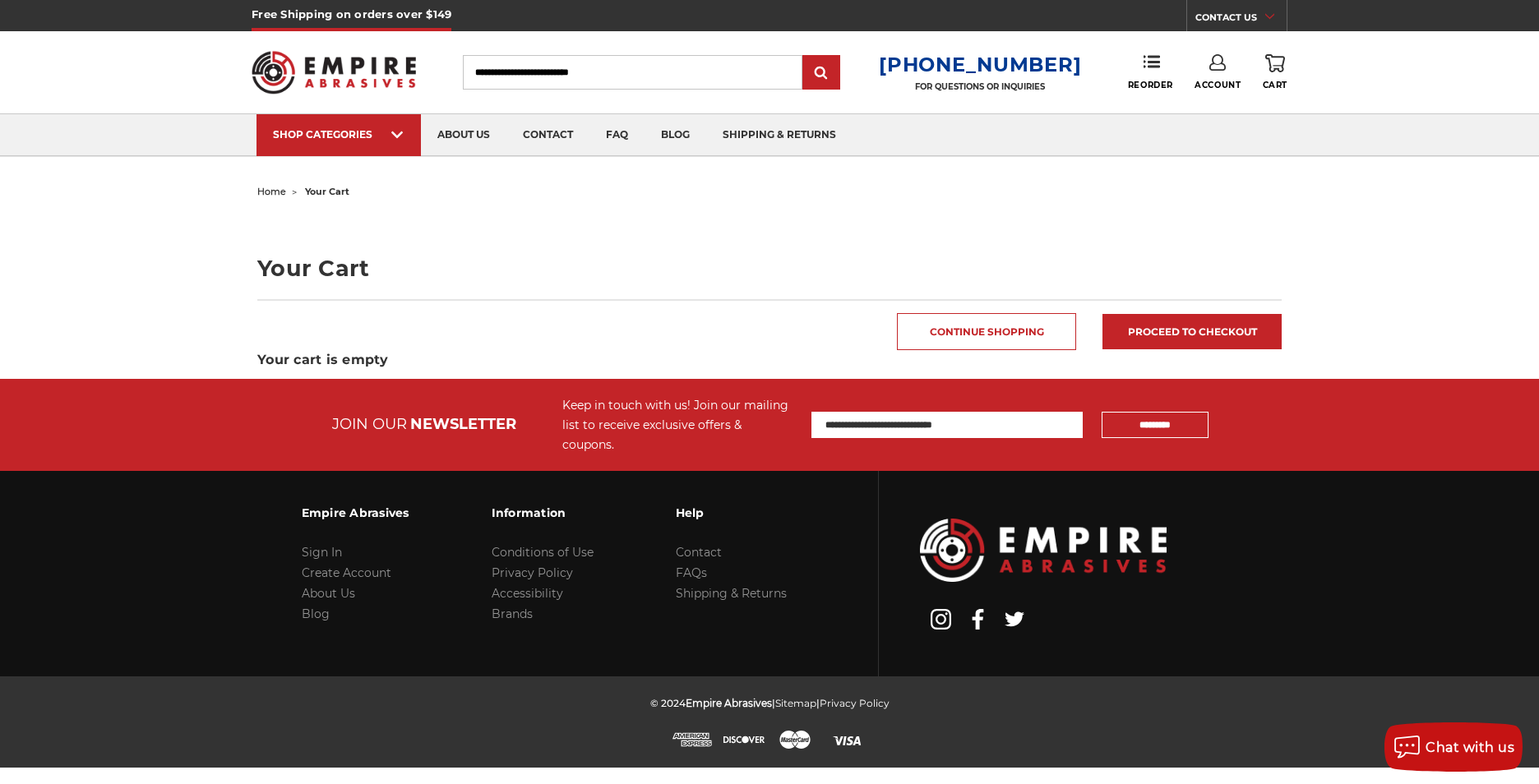
click at [1214, 58] on icon at bounding box center [1217, 62] width 16 height 16
click at [1218, 103] on link "Account" at bounding box center [1218, 107] width 117 height 32
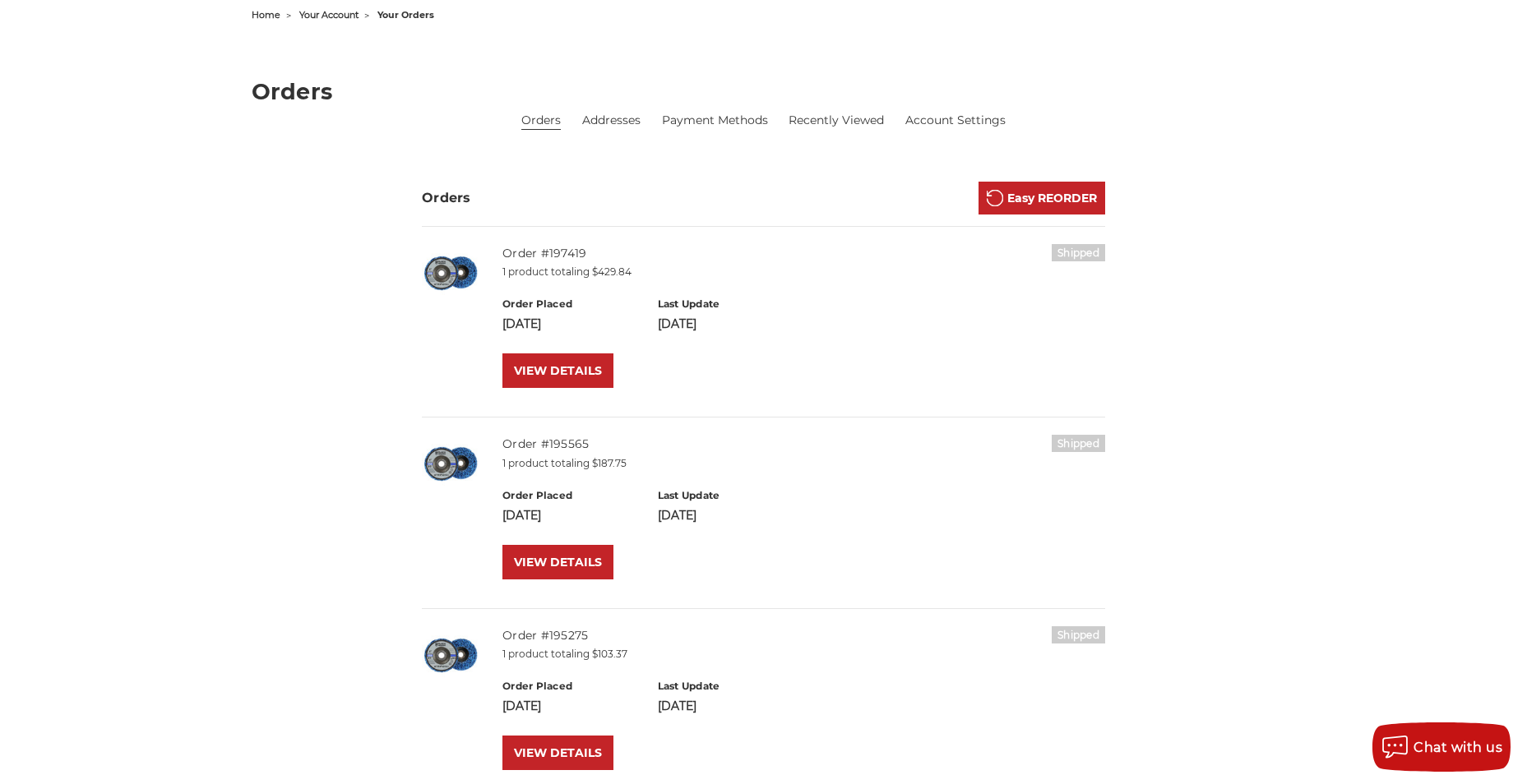
scroll to position [247, 0]
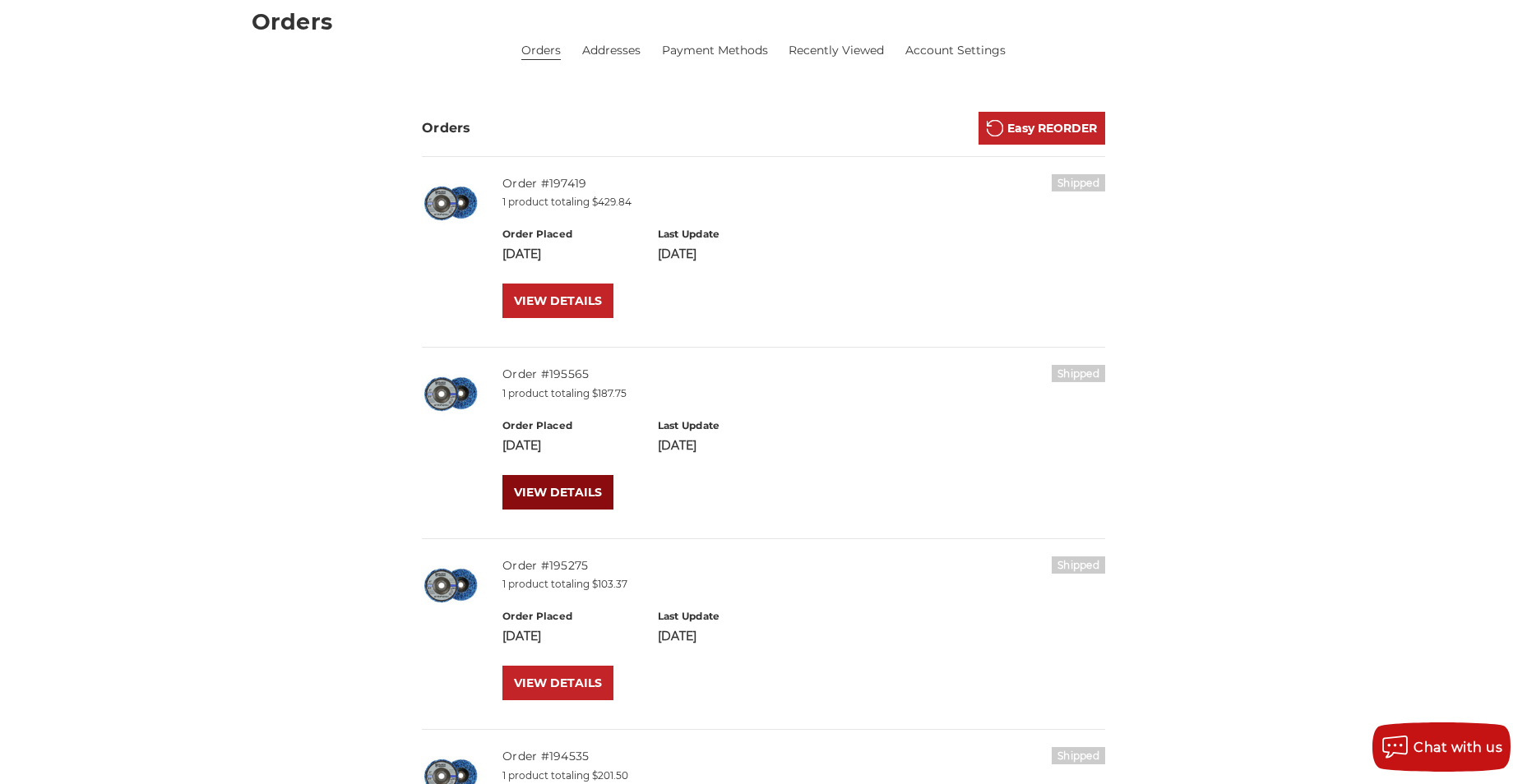
click at [563, 487] on link "VIEW DETAILS" at bounding box center [558, 492] width 111 height 35
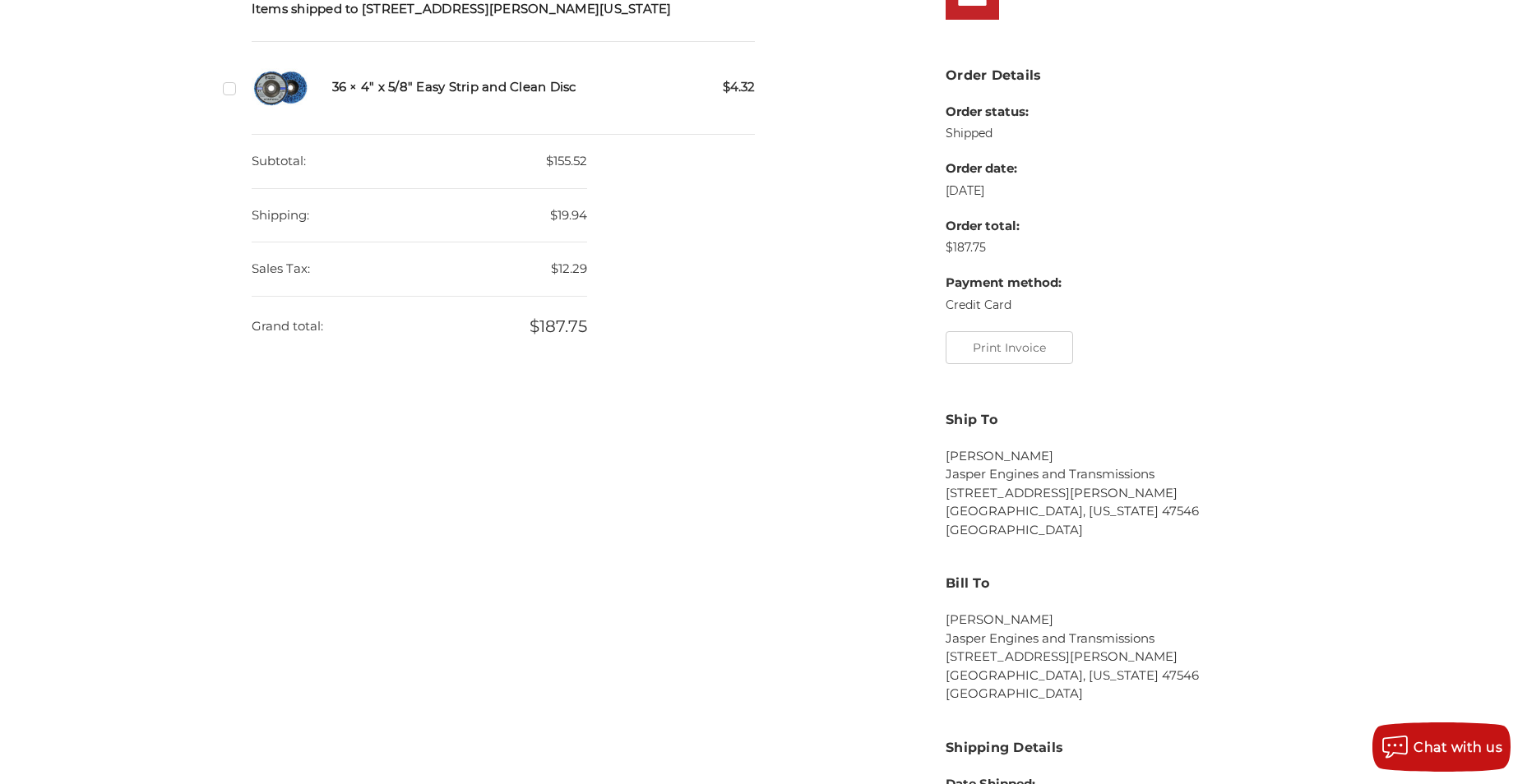
scroll to position [411, 0]
click at [997, 343] on button "Print Invoice" at bounding box center [1009, 346] width 128 height 33
